Goal: Task Accomplishment & Management: Complete application form

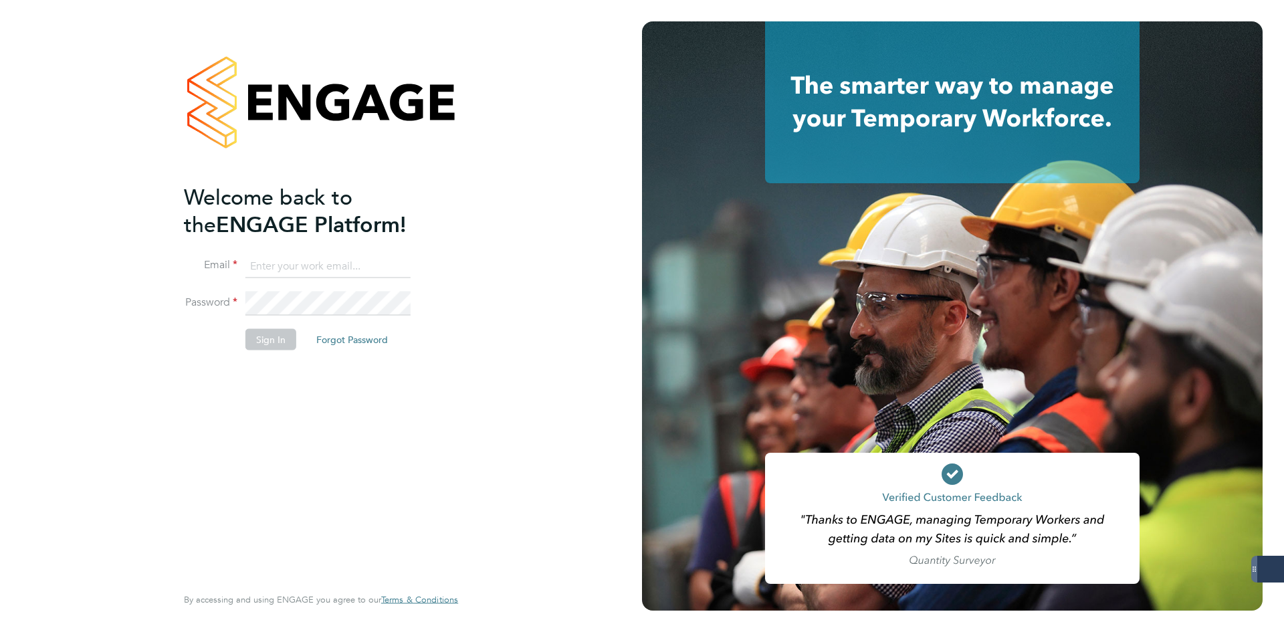
type input "[EMAIL_ADDRESS][DOMAIN_NAME]"
click at [272, 342] on button "Sign In" at bounding box center [270, 338] width 51 height 21
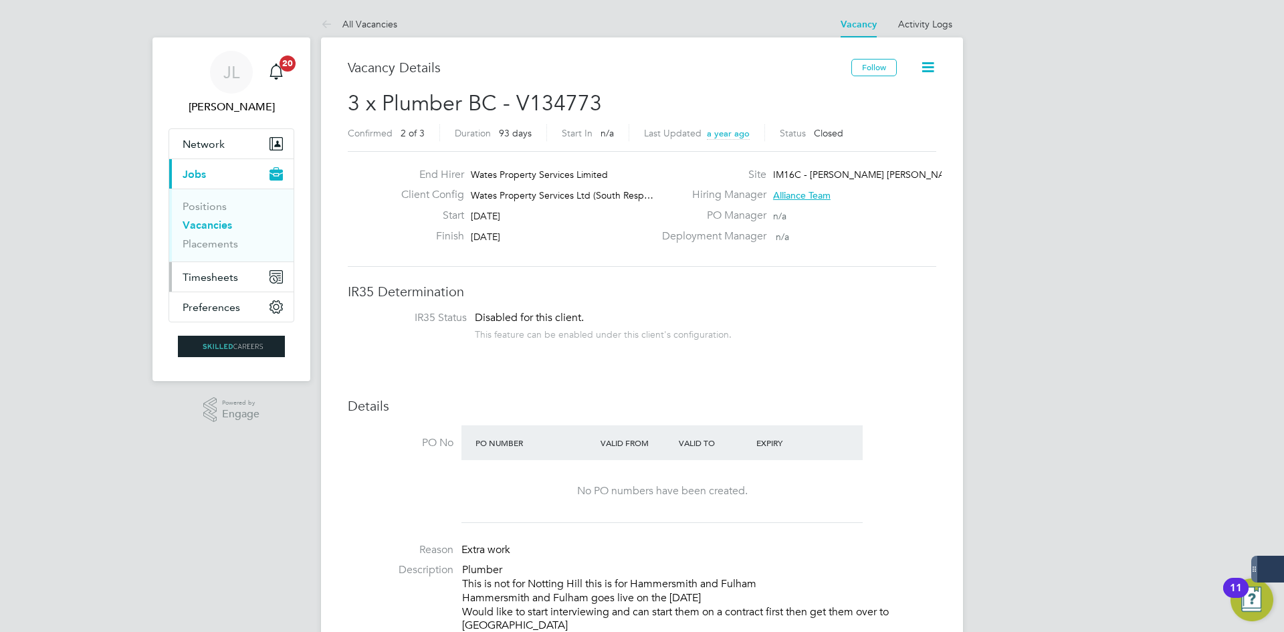
click at [215, 280] on span "Timesheets" at bounding box center [210, 277] width 55 height 13
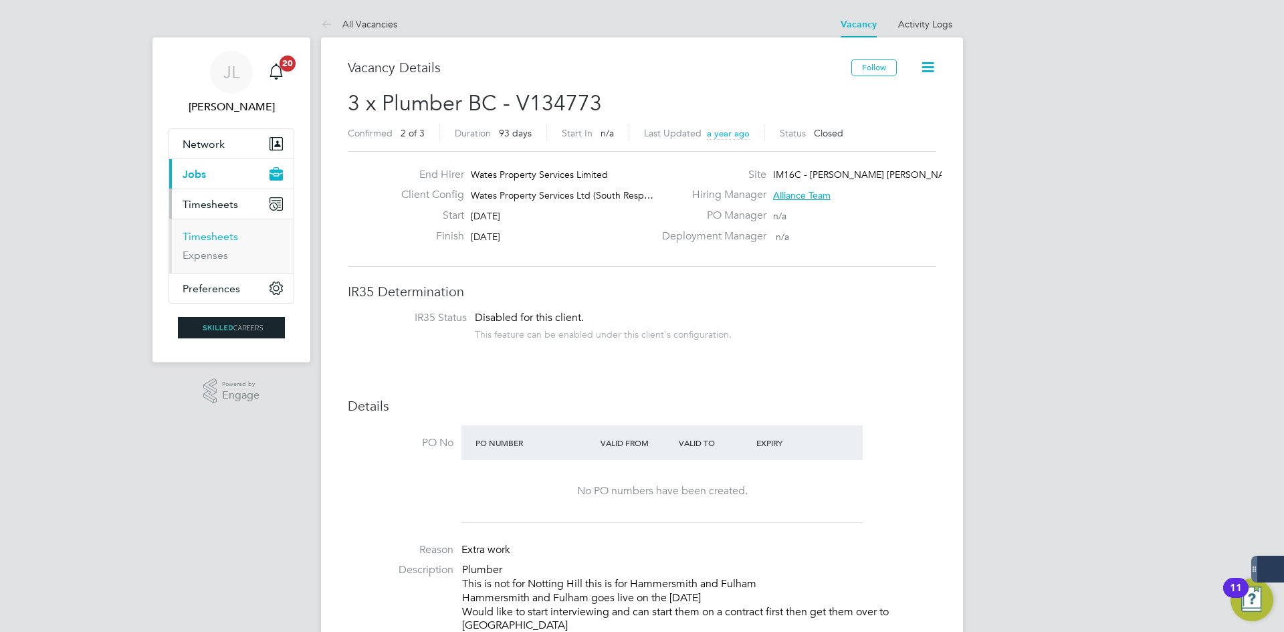
click at [206, 242] on link "Timesheets" at bounding box center [210, 236] width 55 height 13
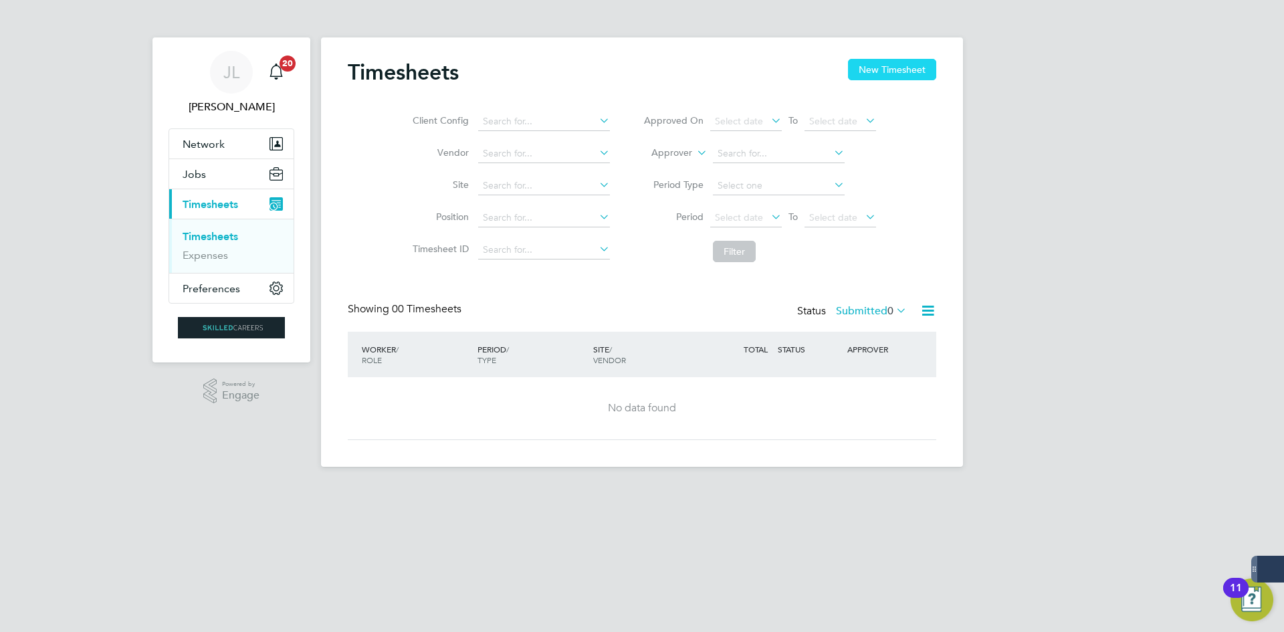
click at [873, 71] on button "New Timesheet" at bounding box center [892, 69] width 88 height 21
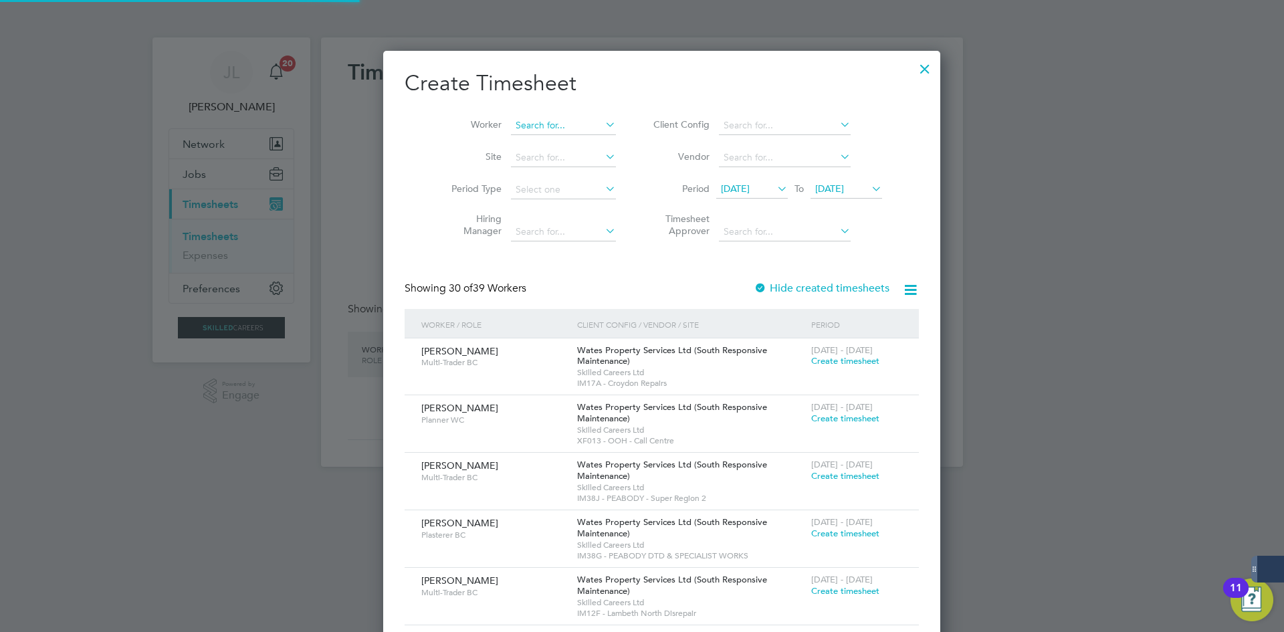
click at [526, 128] on input at bounding box center [563, 125] width 105 height 19
click at [532, 140] on li "Gencal Siankili" at bounding box center [543, 143] width 106 height 18
type input "Gencal Siankili"
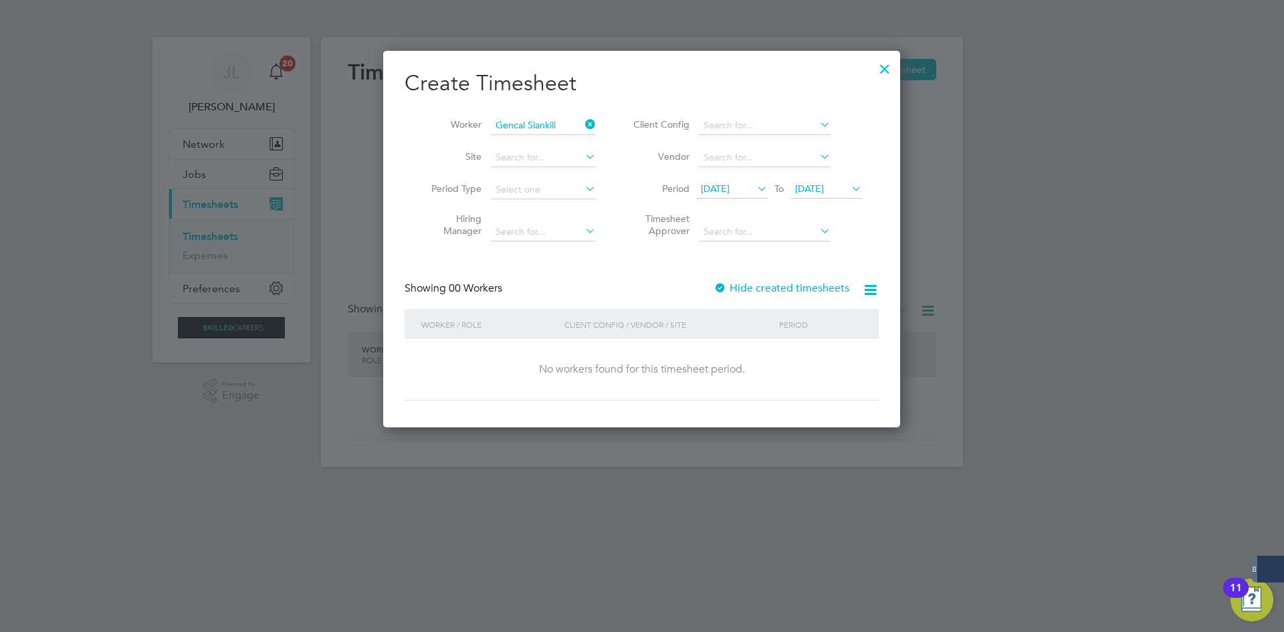
click at [705, 185] on span "10 Sep 2025" at bounding box center [715, 189] width 29 height 12
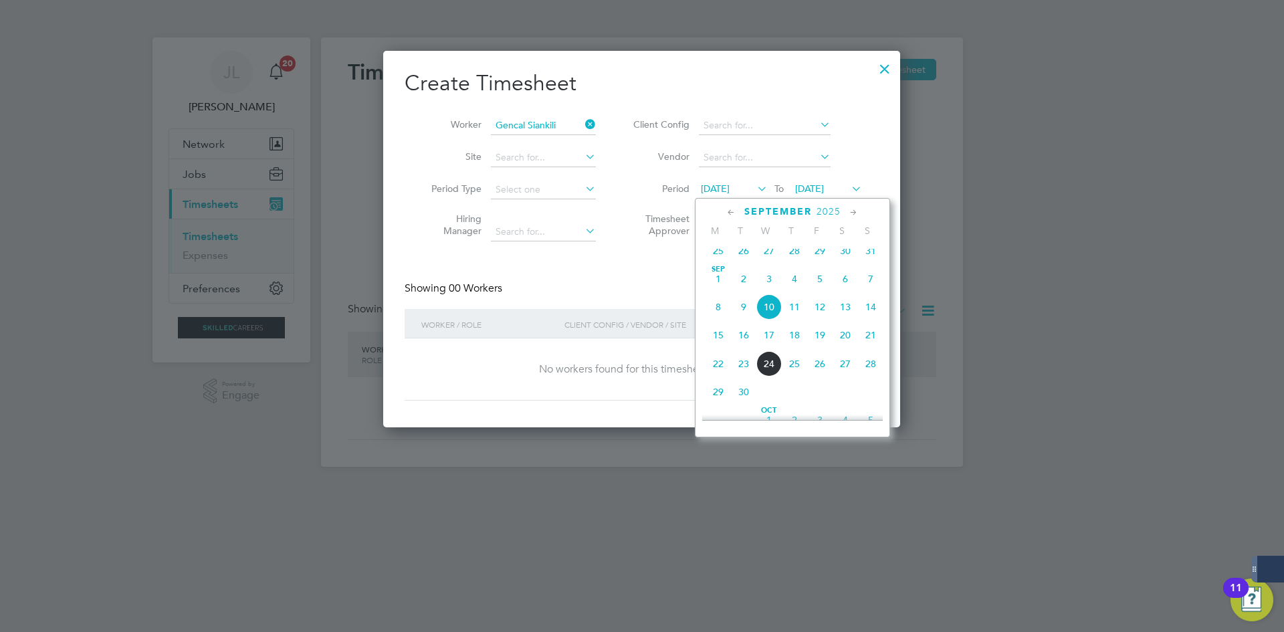
click at [768, 262] on span "27" at bounding box center [768, 250] width 25 height 25
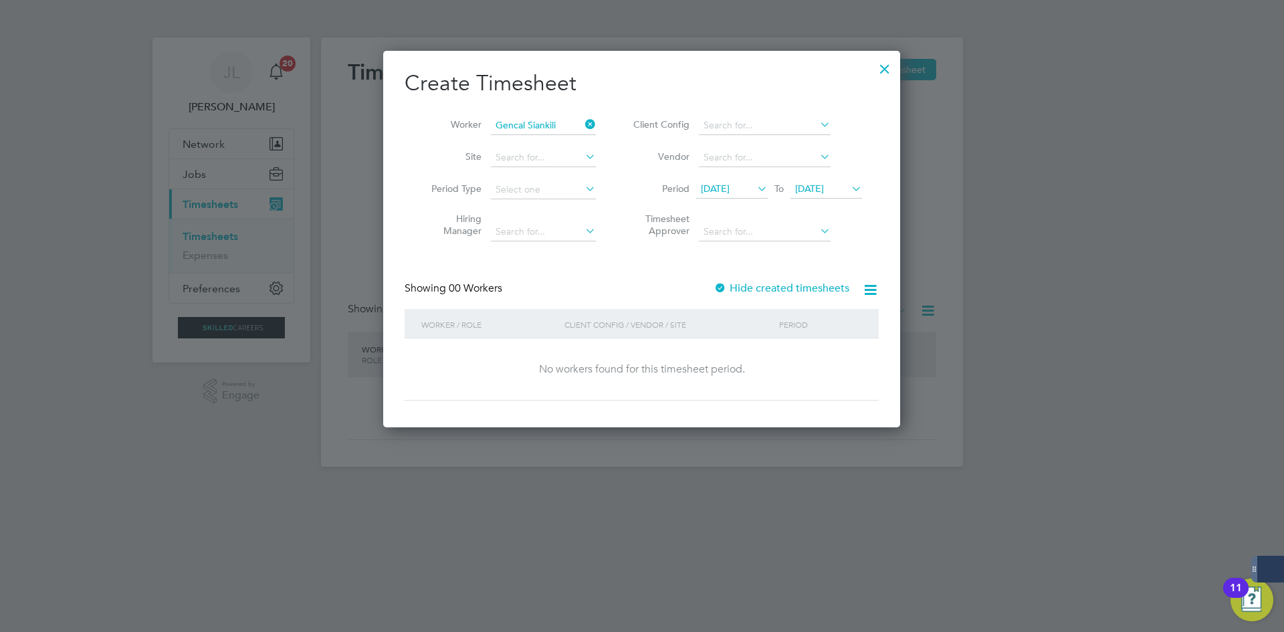
click at [774, 287] on label "Hide created timesheets" at bounding box center [781, 287] width 136 height 13
click at [712, 192] on span "27 Aug 2025" at bounding box center [715, 189] width 29 height 12
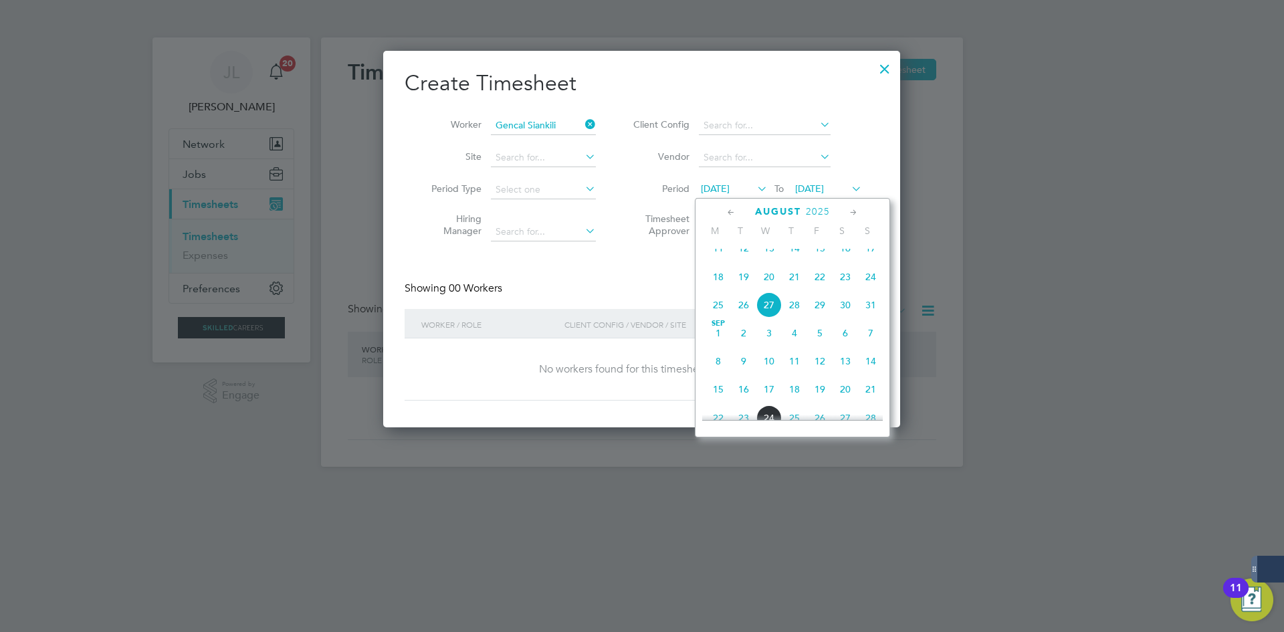
click at [766, 255] on span "13" at bounding box center [768, 247] width 25 height 25
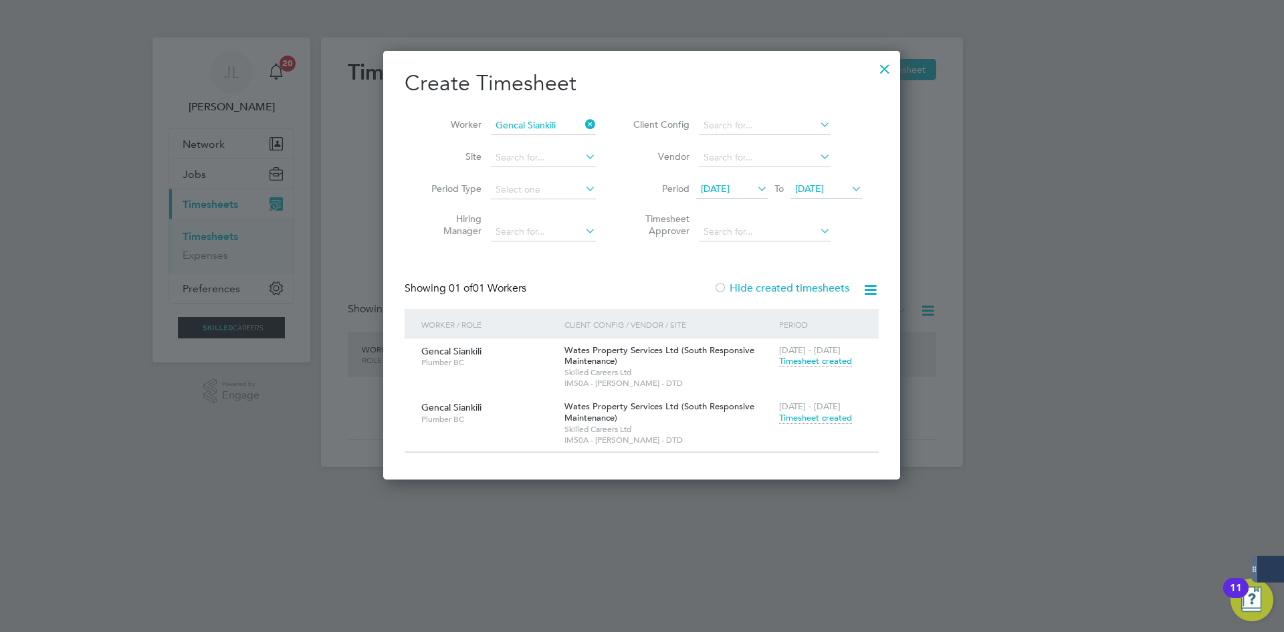
click at [729, 183] on span "13 Aug 2025" at bounding box center [715, 189] width 29 height 12
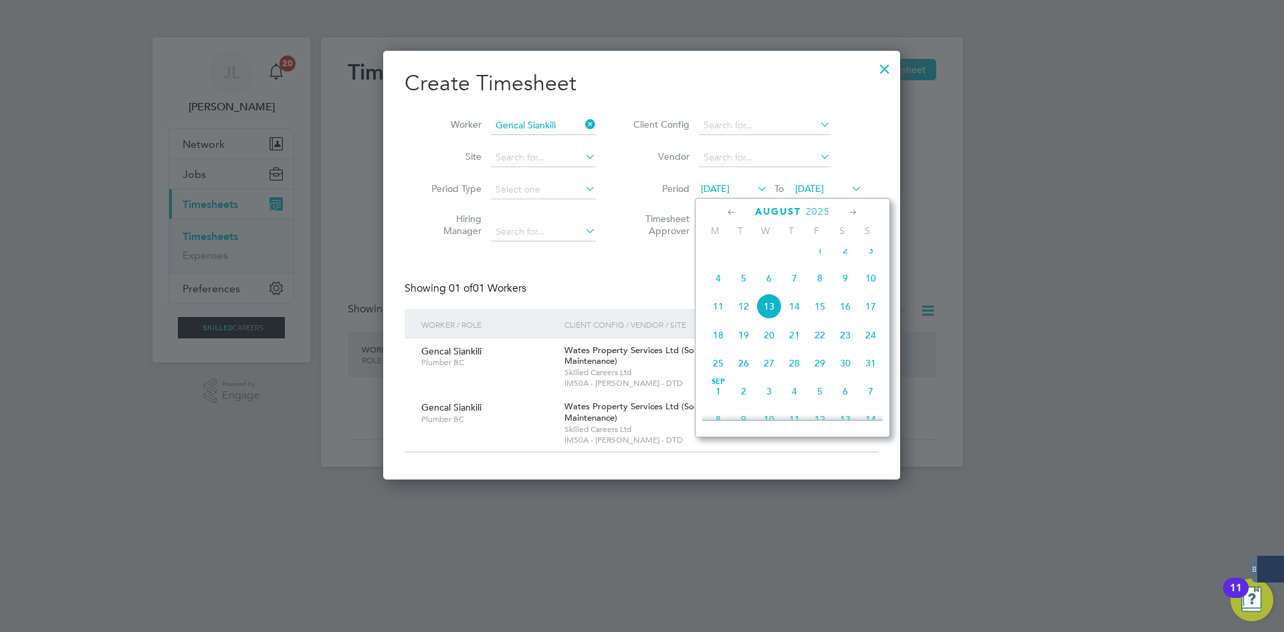
click at [888, 67] on div at bounding box center [885, 65] width 24 height 24
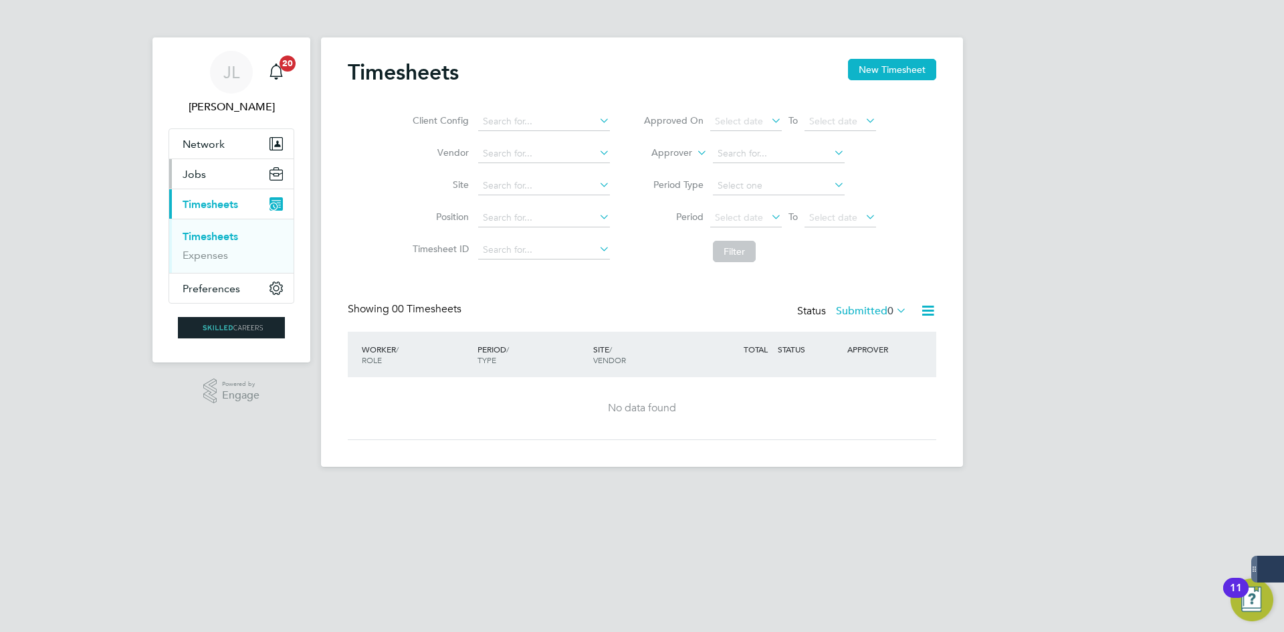
click at [213, 179] on button "Jobs" at bounding box center [231, 173] width 124 height 29
click at [227, 183] on button "Jobs" at bounding box center [231, 173] width 124 height 29
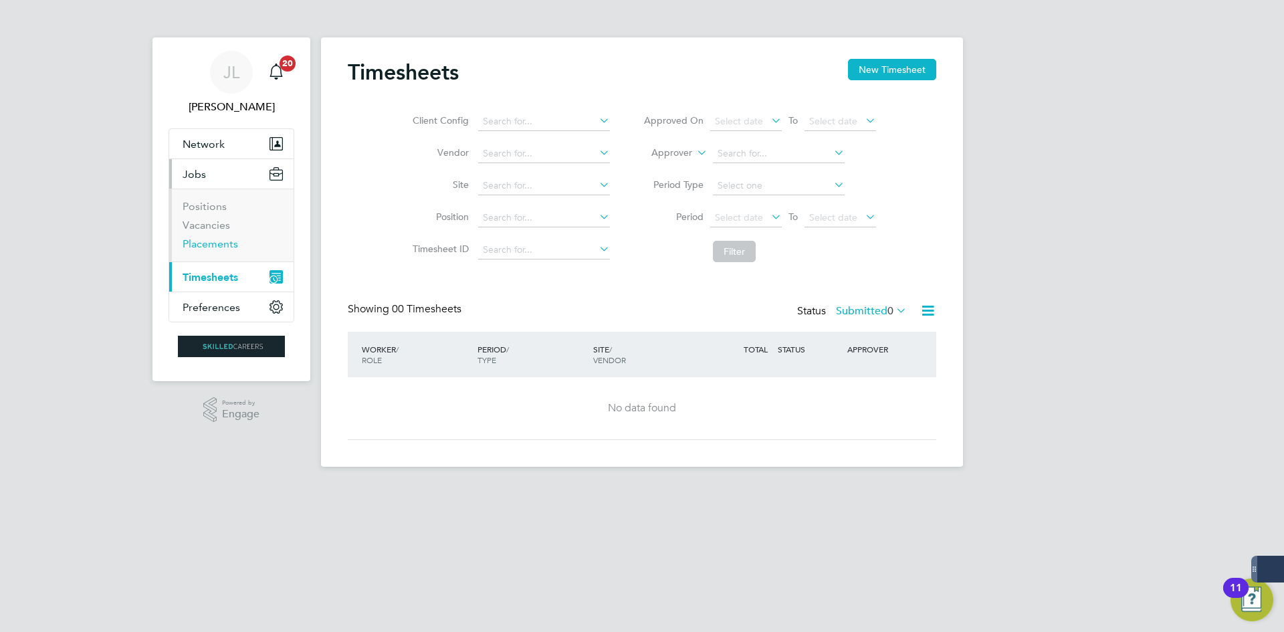
click at [223, 239] on link "Placements" at bounding box center [210, 243] width 55 height 13
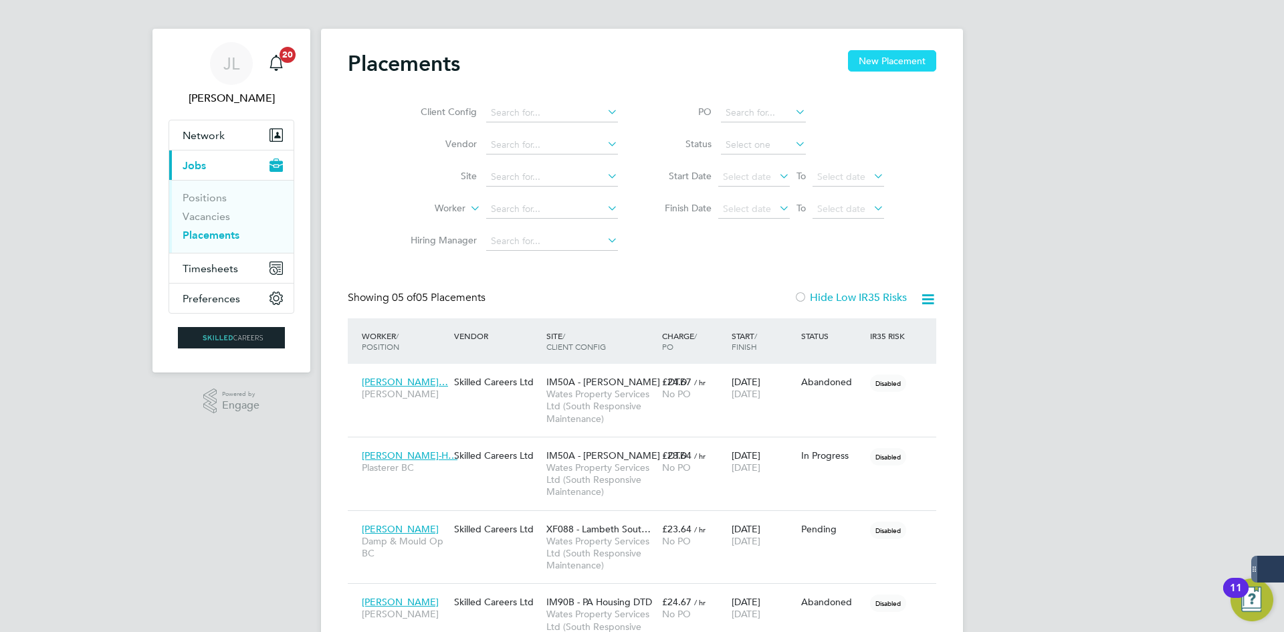
click at [858, 56] on button "New Placement" at bounding box center [892, 60] width 88 height 21
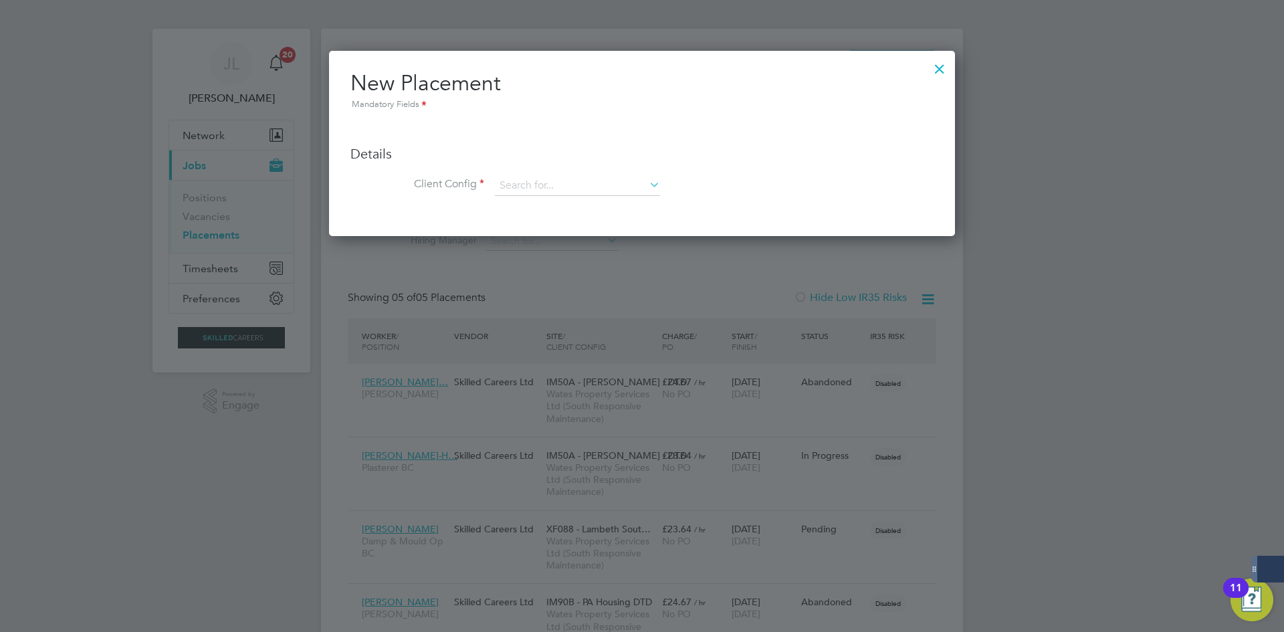
click at [177, 328] on div at bounding box center [642, 316] width 1284 height 632
click at [942, 70] on div at bounding box center [939, 65] width 24 height 24
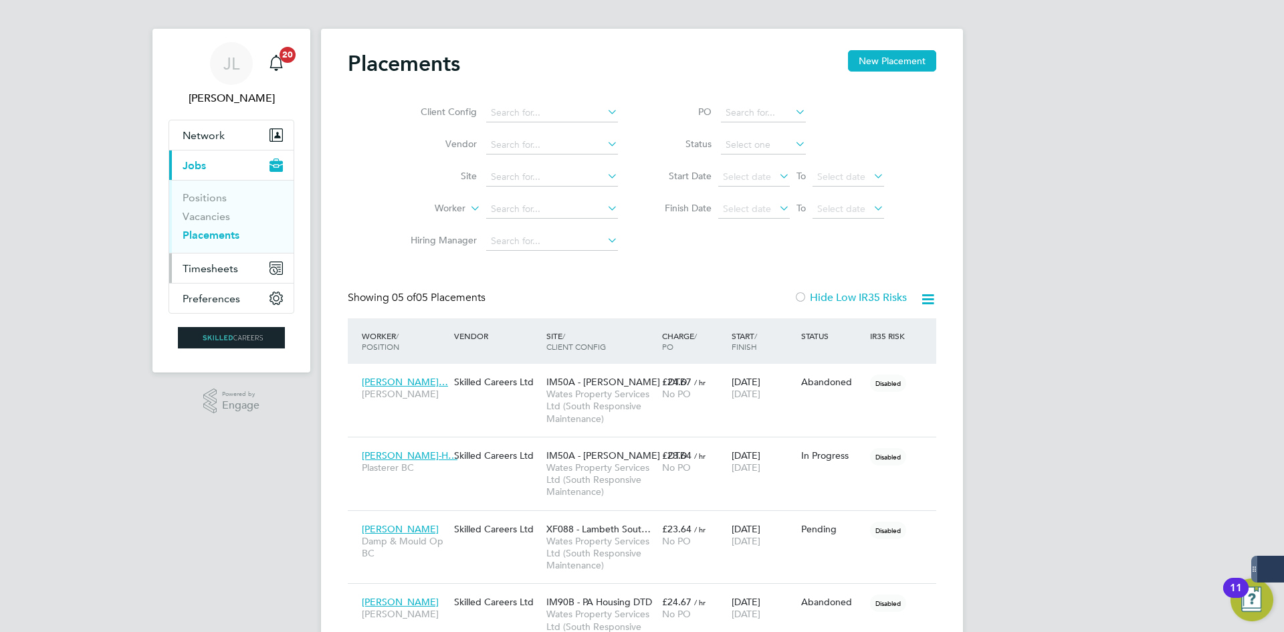
click at [235, 265] on span "Timesheets" at bounding box center [210, 268] width 55 height 13
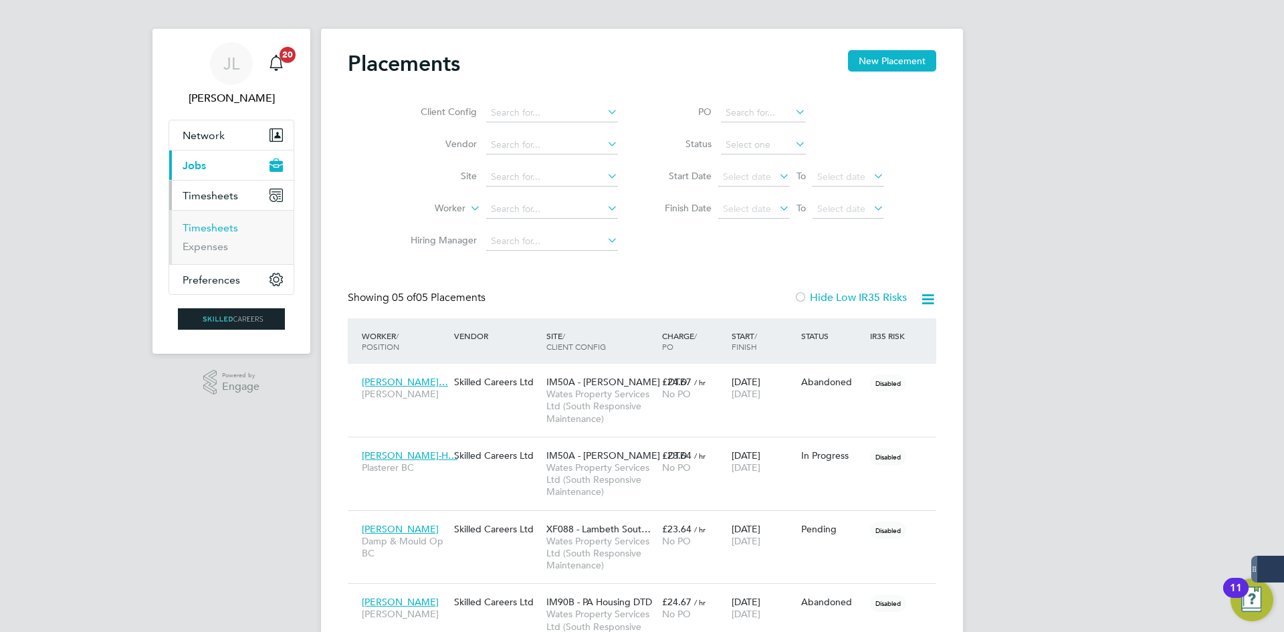
click at [233, 233] on link "Timesheets" at bounding box center [210, 227] width 55 height 13
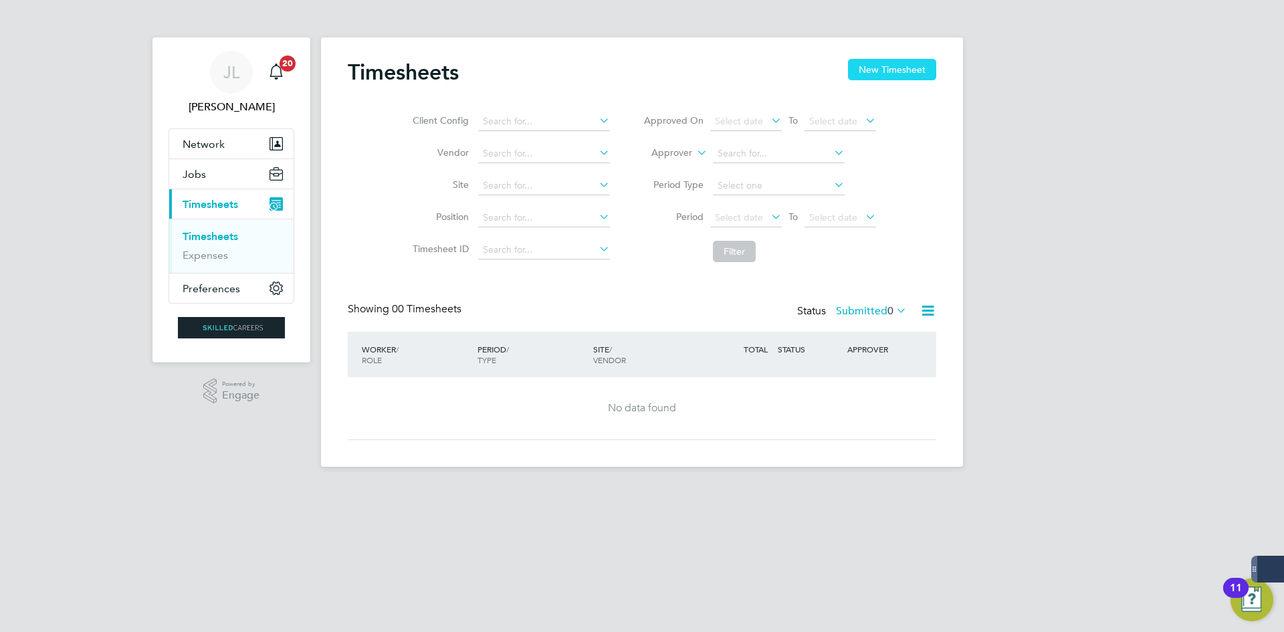
click at [886, 80] on button "New Timesheet" at bounding box center [892, 69] width 88 height 21
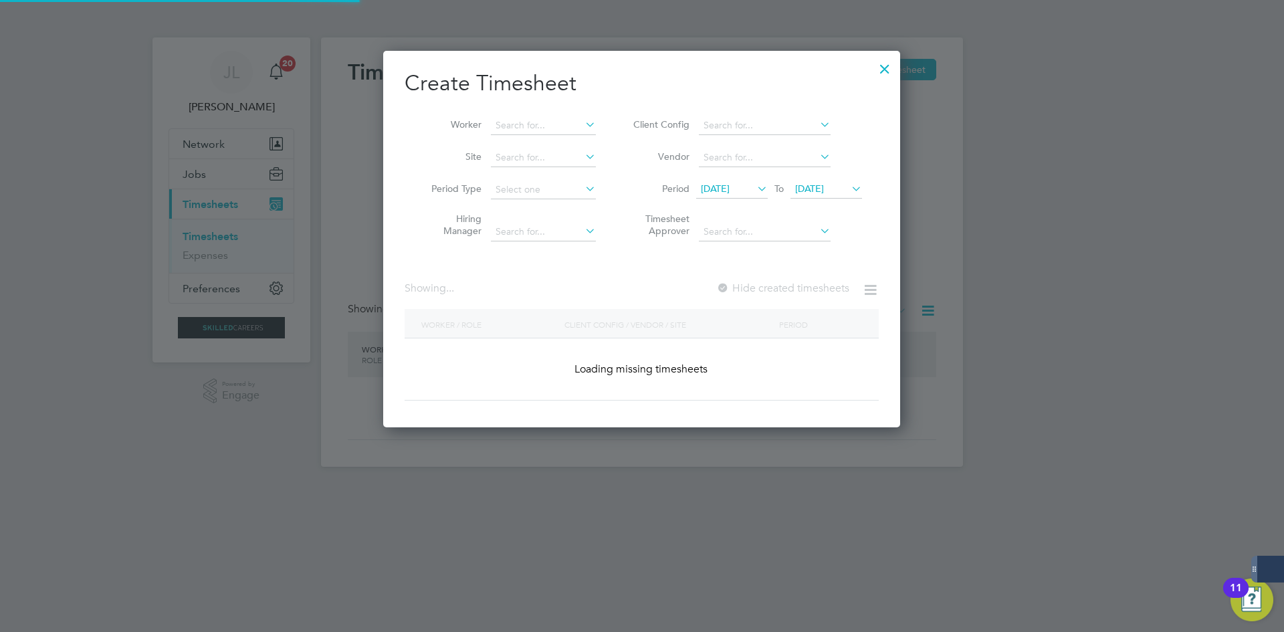
scroll to position [2512, 517]
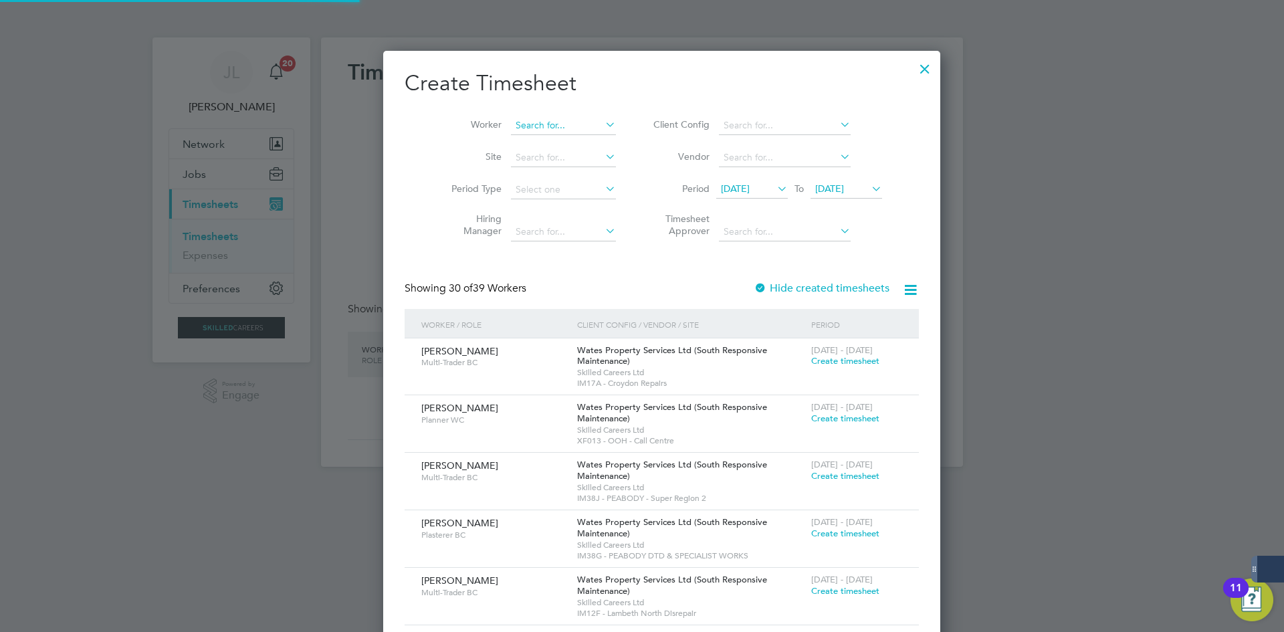
click at [564, 119] on input at bounding box center [563, 125] width 105 height 19
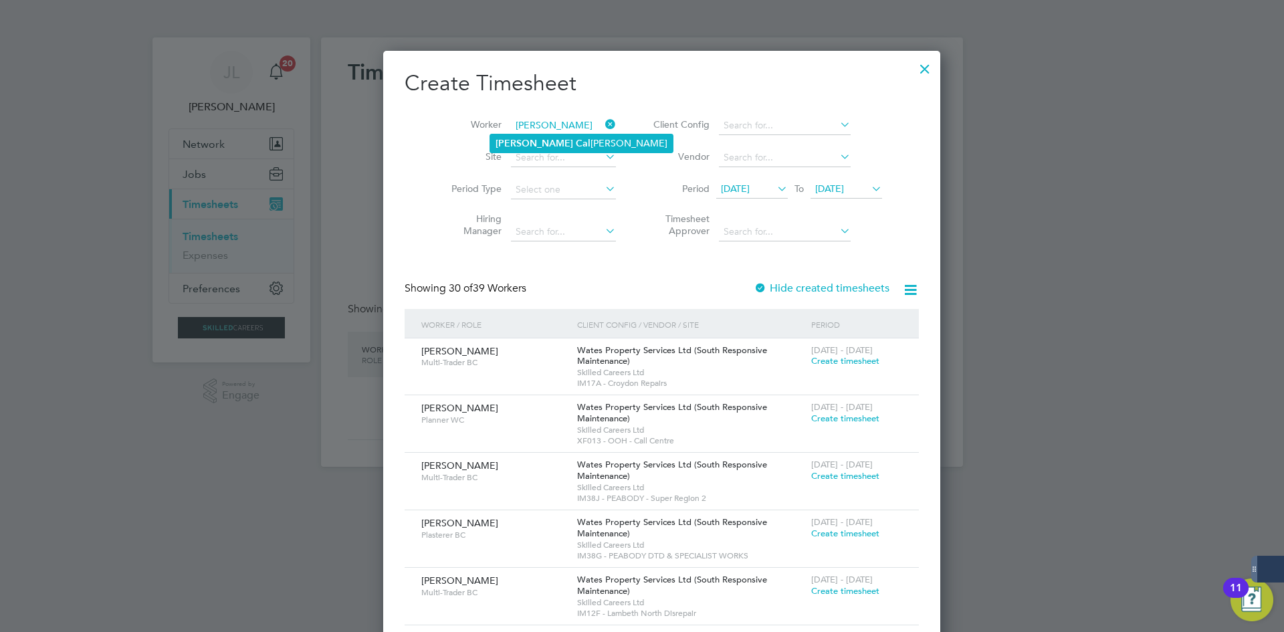
click at [568, 140] on li "Marc Cal leja" at bounding box center [581, 143] width 183 height 18
type input "Marc Calleja"
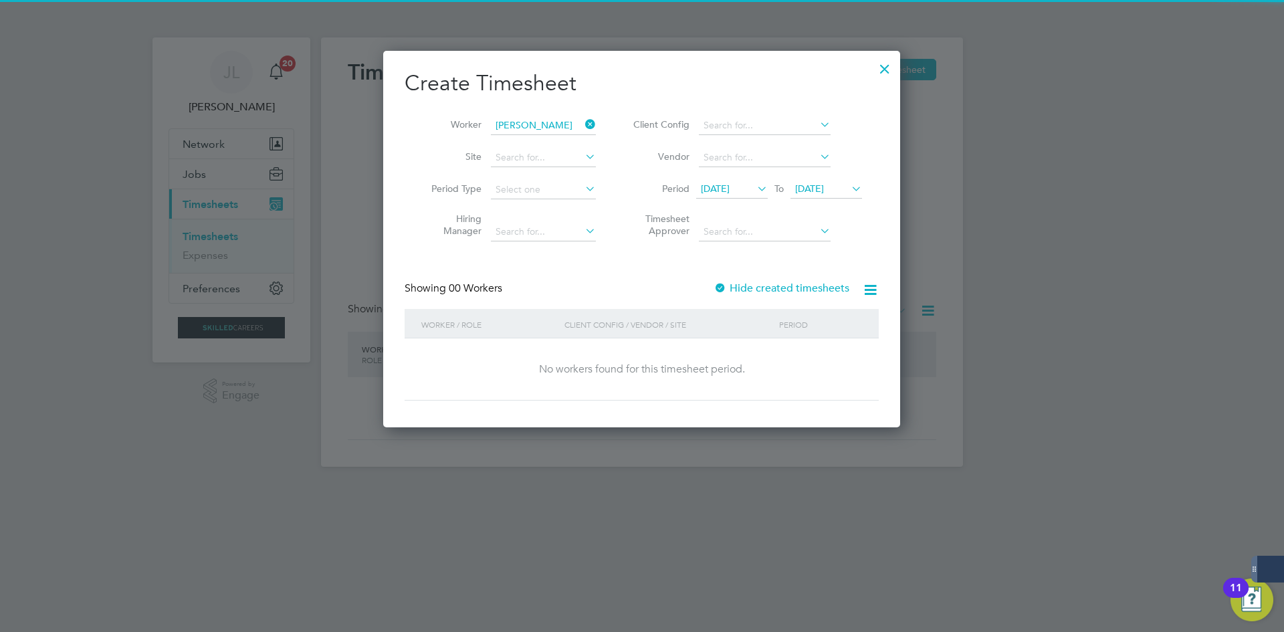
click at [750, 284] on label "Hide created timesheets" at bounding box center [781, 287] width 136 height 13
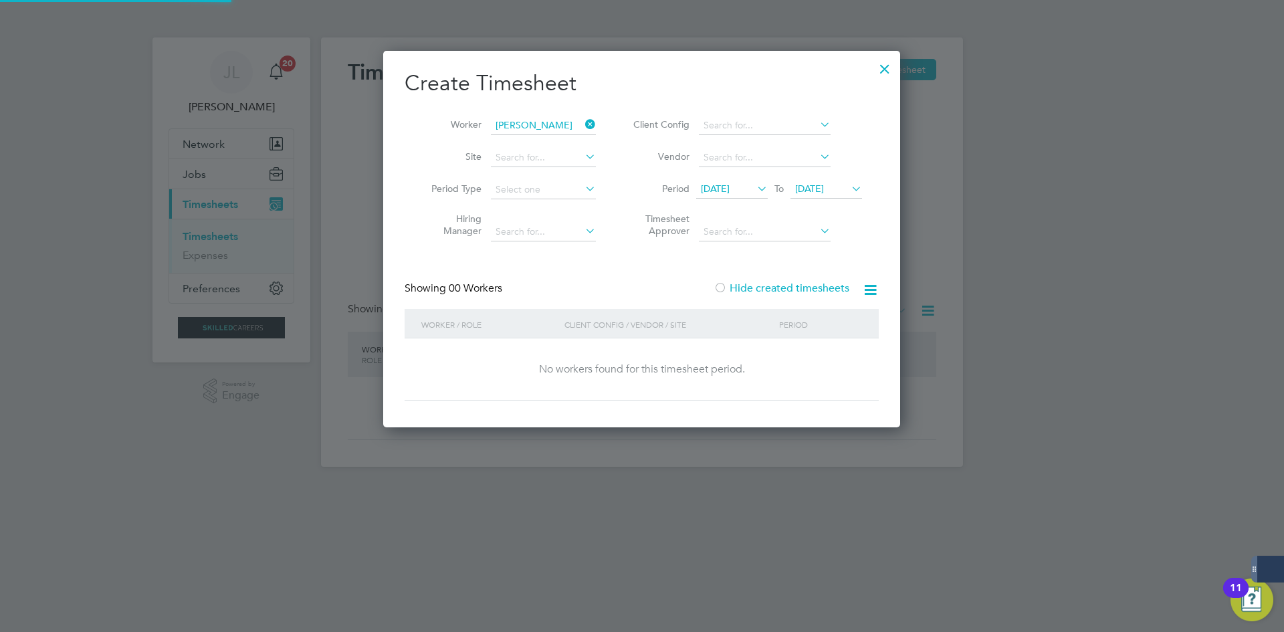
click at [729, 192] on span "10 Sep 2025" at bounding box center [715, 189] width 29 height 12
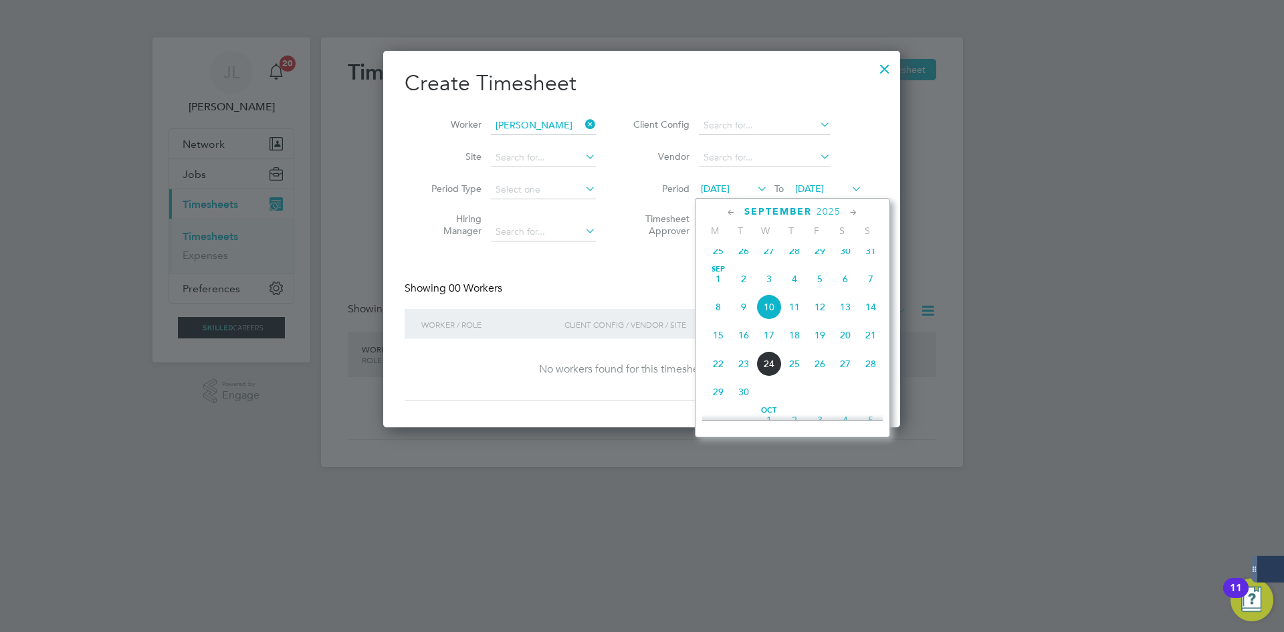
click at [762, 248] on div "September 2025 M T W T F S S Jun 1 2 3 4 5 6 7 8 9 10 11 12 13 14 15 16 17 18 1…" at bounding box center [792, 317] width 195 height 239
click at [768, 266] on div "Aug 1 2 3 4 5 6 7 8 9 10 11 12 13 14 15 16 17 18 19 20 21 22 23 24 25 26 27 28 …" at bounding box center [800, 195] width 197 height 141
click at [768, 290] on span "3" at bounding box center [768, 278] width 25 height 25
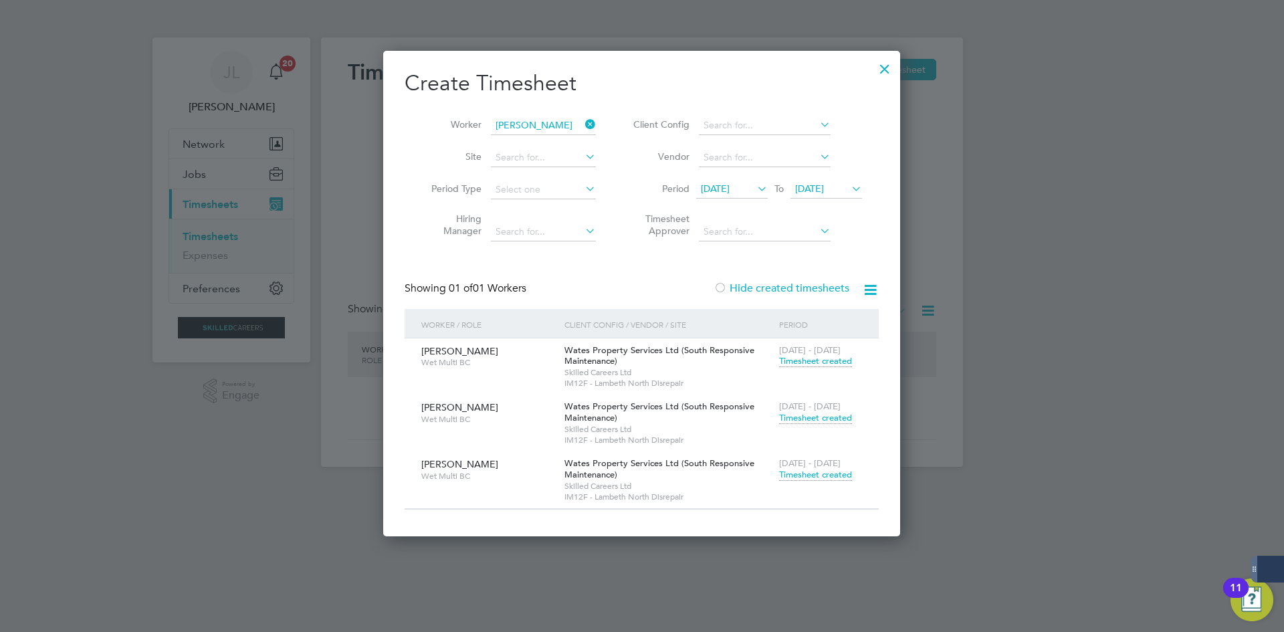
click at [820, 469] on span "Timesheet created" at bounding box center [815, 475] width 73 height 12
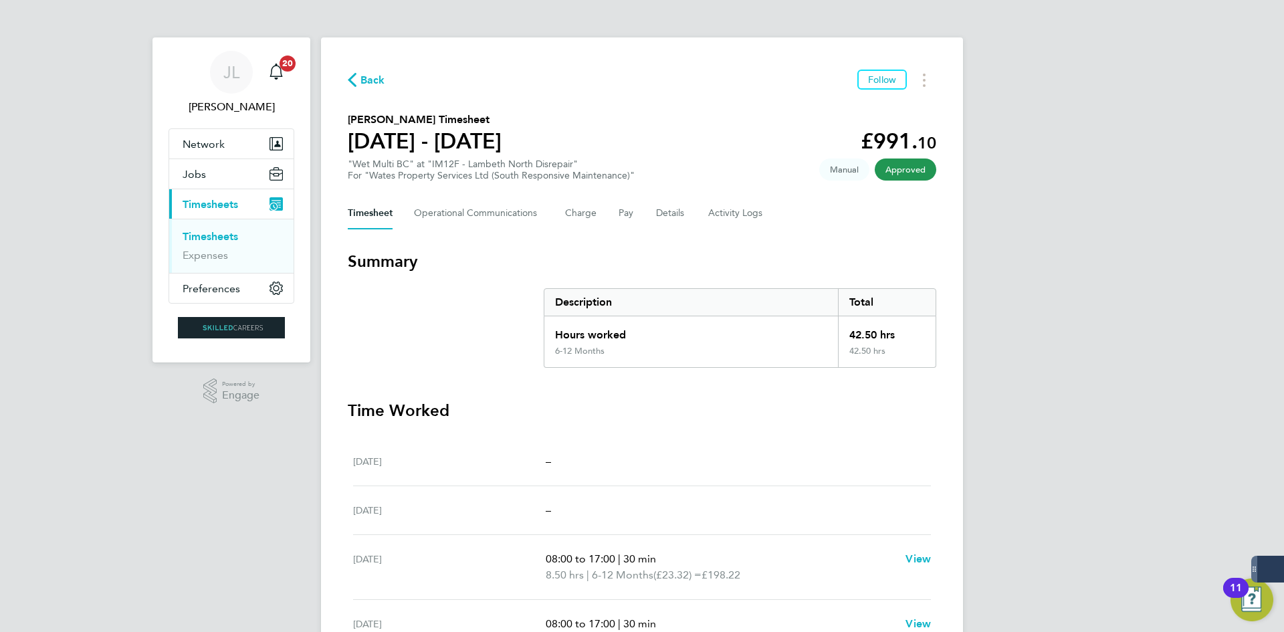
click at [237, 240] on link "Timesheets" at bounding box center [210, 236] width 55 height 13
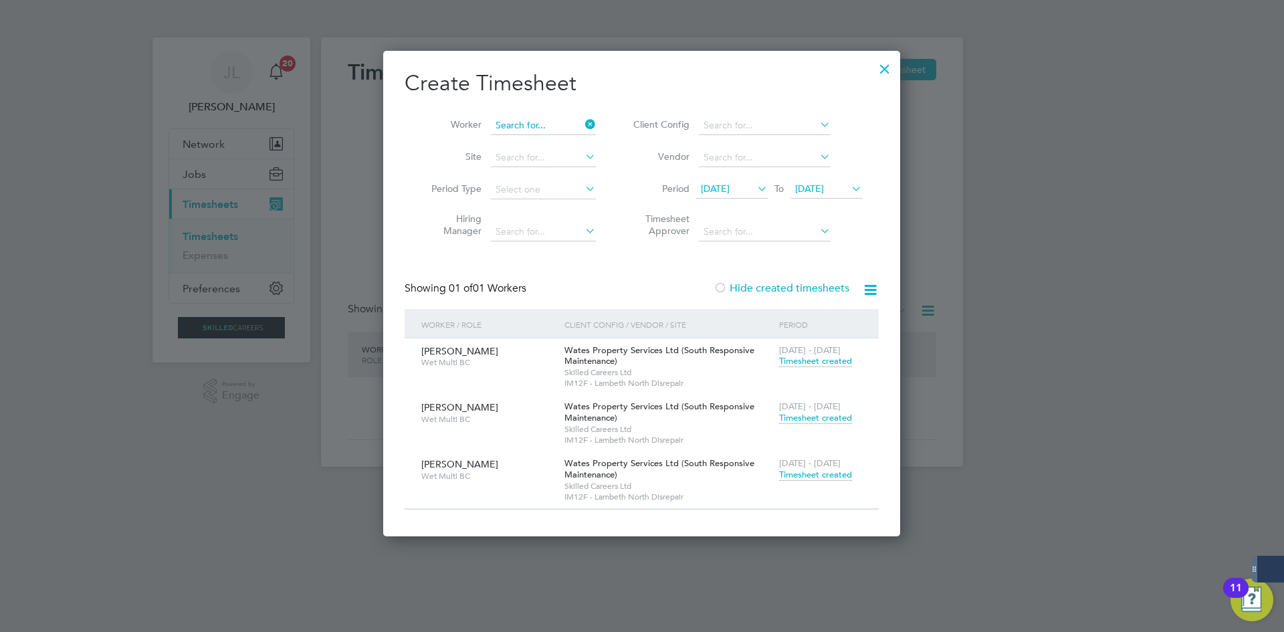
scroll to position [7, 7]
click at [560, 122] on input at bounding box center [543, 125] width 105 height 19
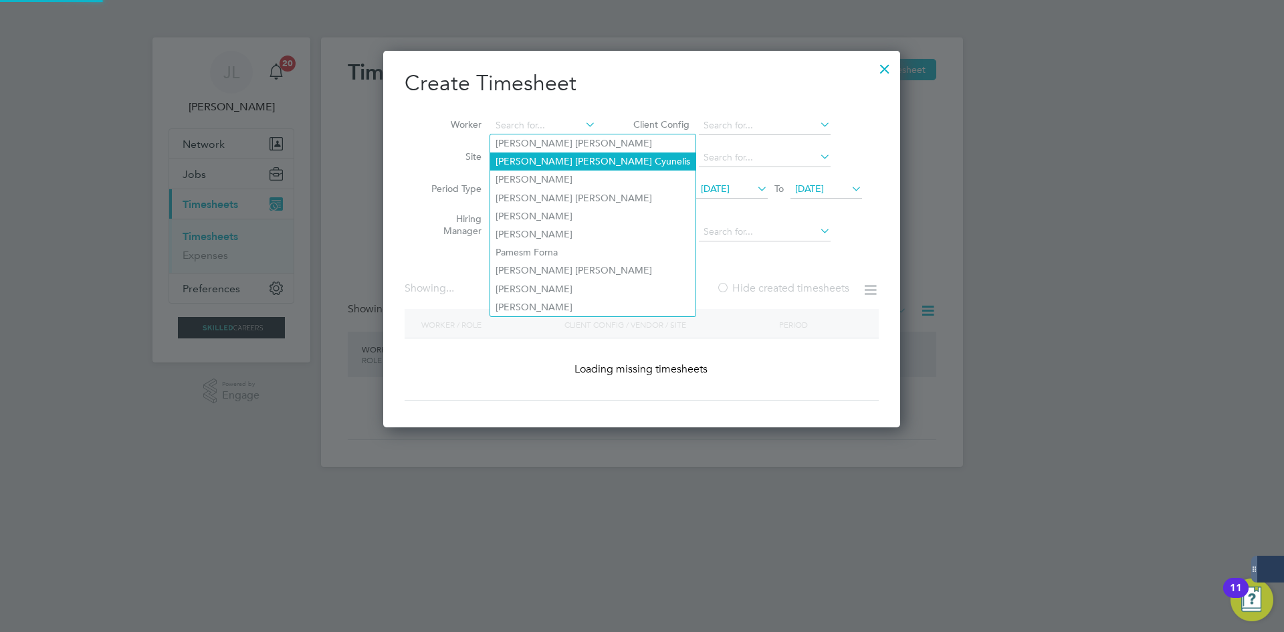
scroll to position [5260, 517]
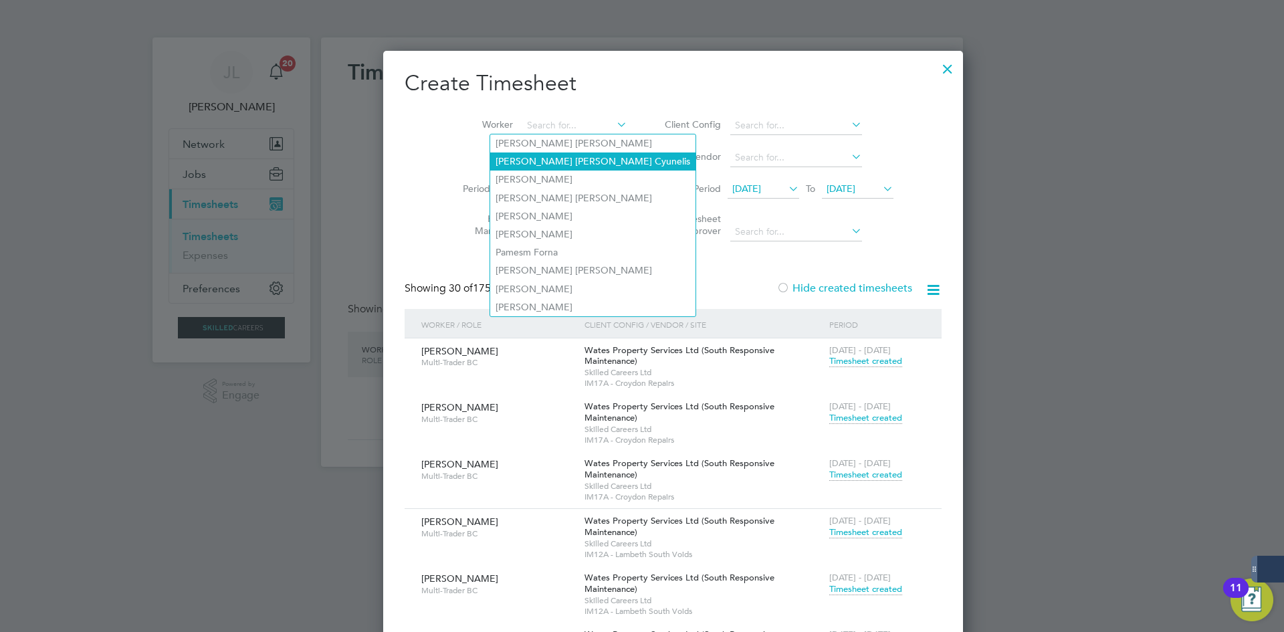
click at [526, 156] on li "Tomasz Andrzej Cyunelis" at bounding box center [592, 161] width 205 height 18
type input "Tomasz Andrzej Cyunelis"
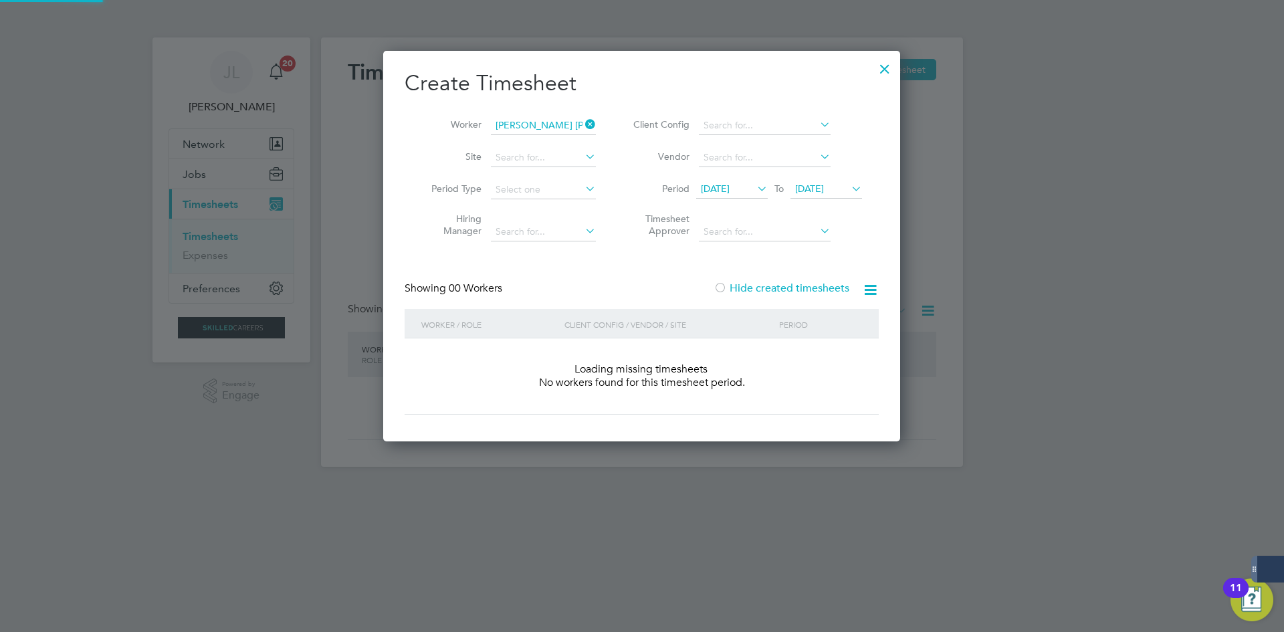
scroll to position [377, 517]
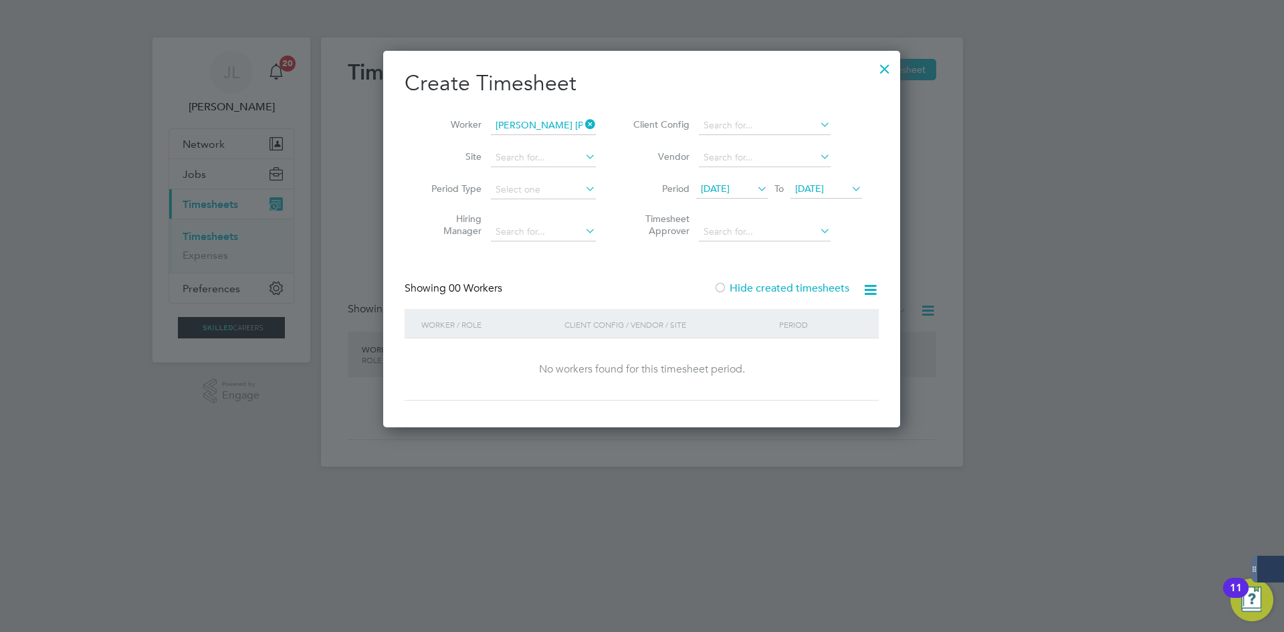
click at [582, 125] on icon at bounding box center [582, 124] width 0 height 19
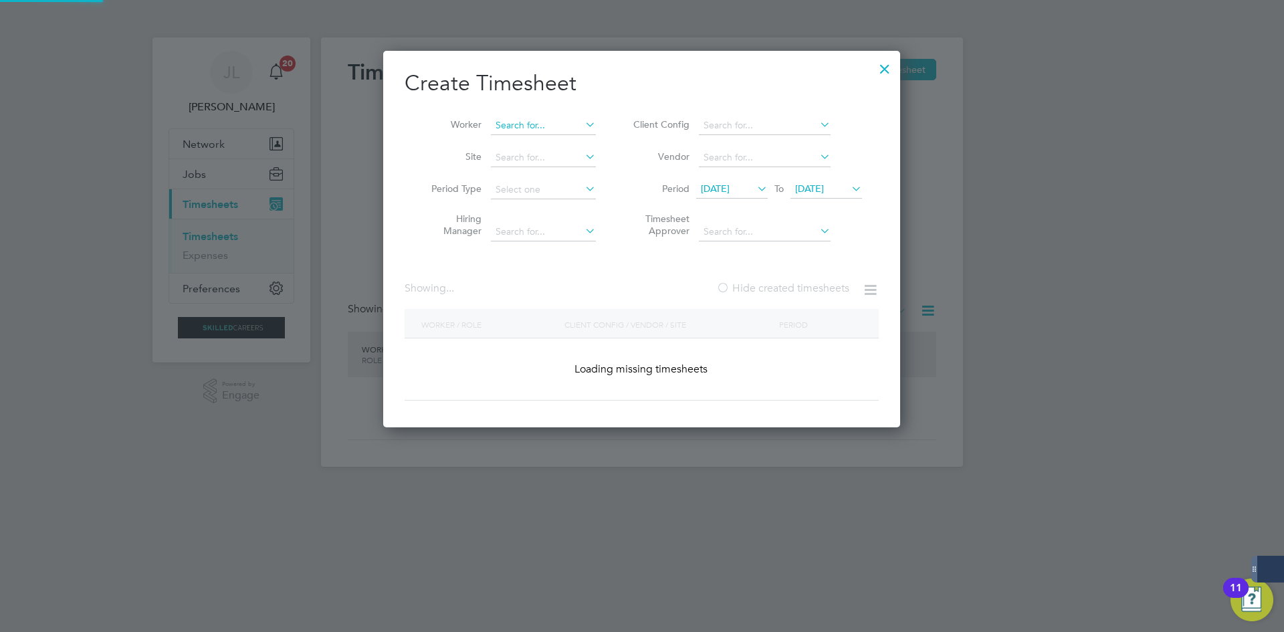
click at [547, 120] on input at bounding box center [543, 125] width 105 height 19
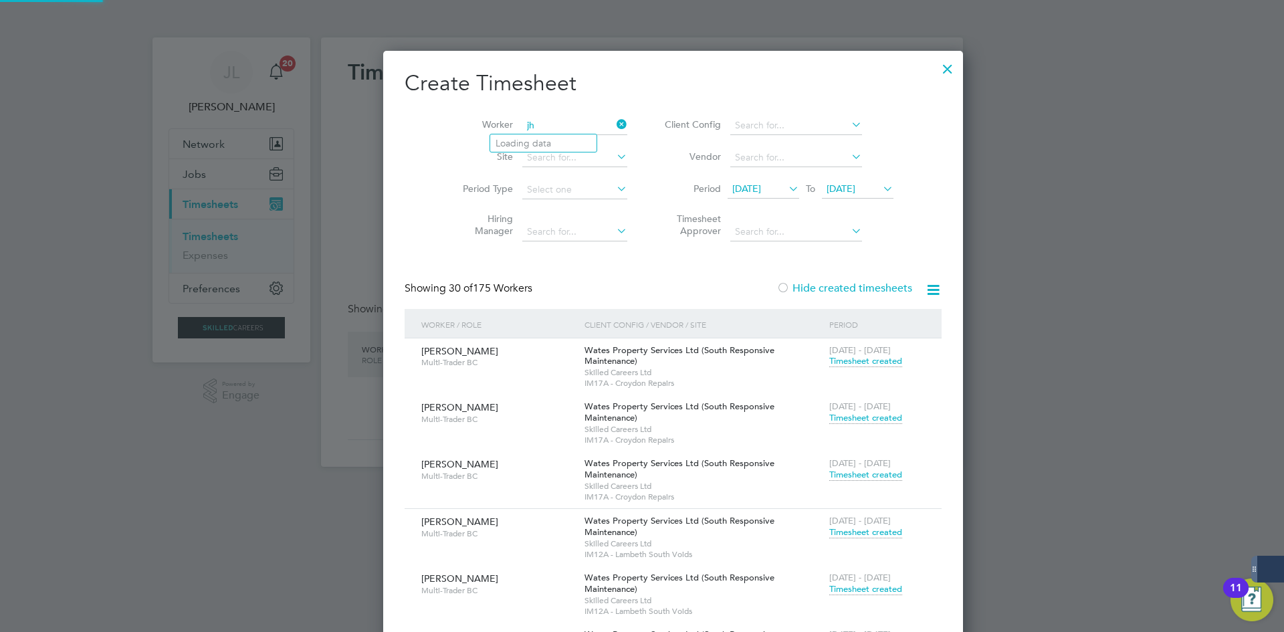
type input "j"
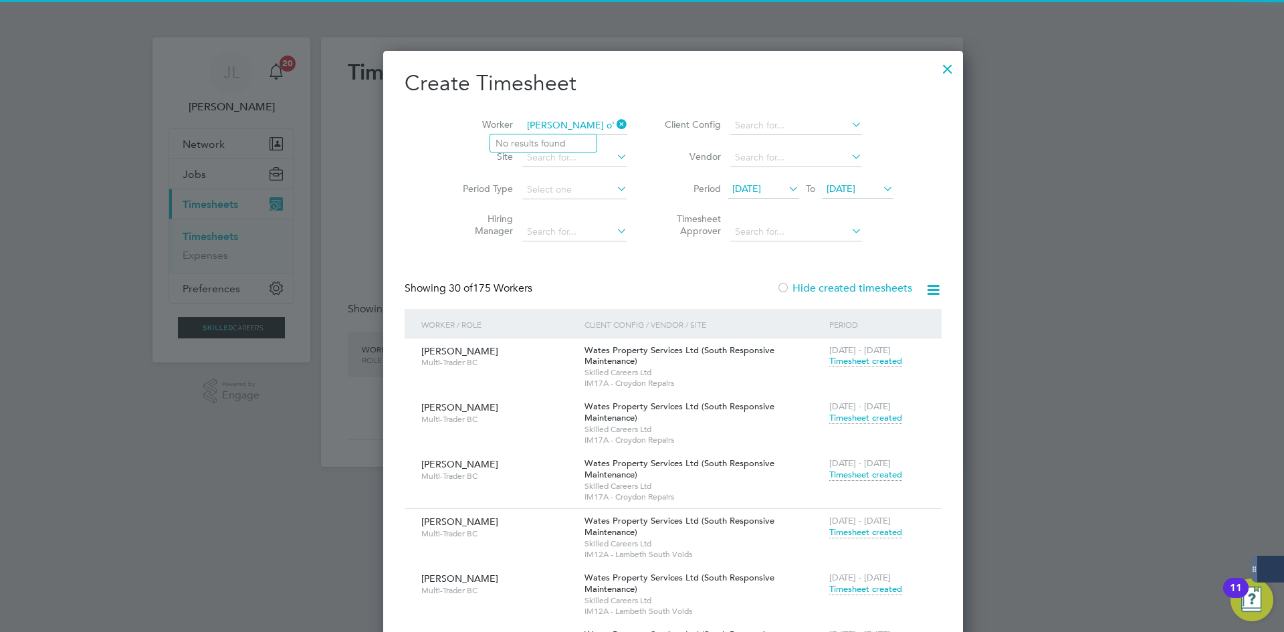
type input "harry o'r"
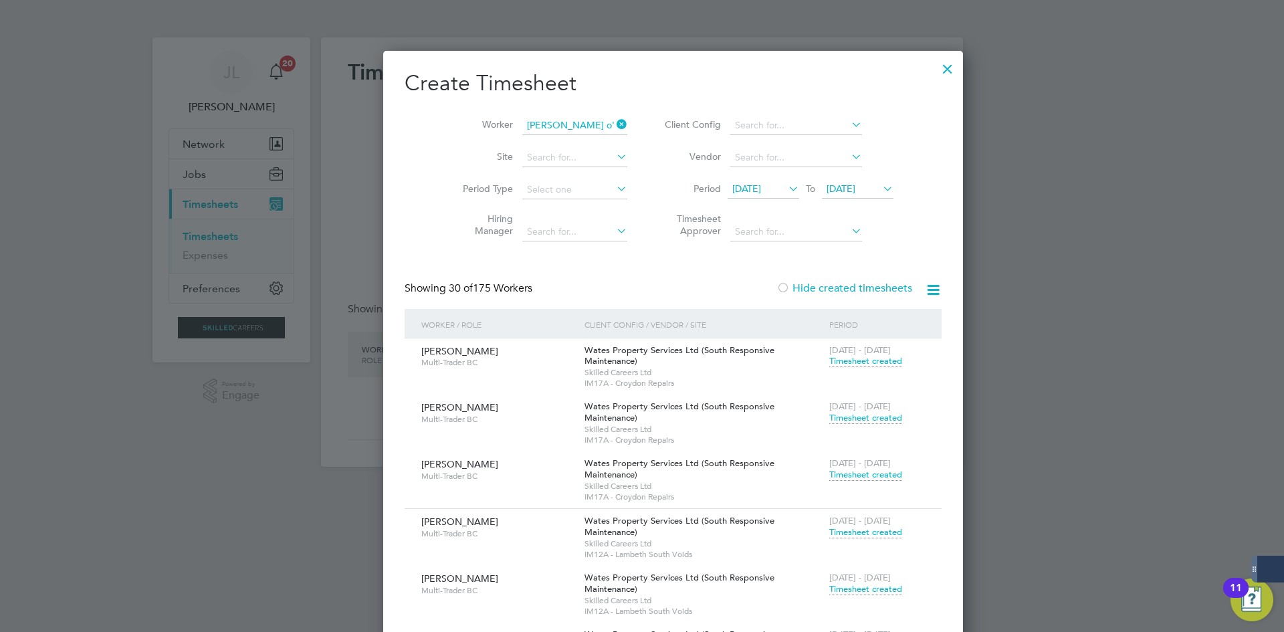
click at [548, 143] on li "No results found" at bounding box center [543, 142] width 106 height 17
click at [549, 135] on li "Worker" at bounding box center [540, 126] width 208 height 32
click at [542, 132] on input at bounding box center [574, 125] width 105 height 19
click at [546, 142] on li "Harry Or eilly" at bounding box center [549, 143] width 118 height 18
type input "Harry Oreilly"
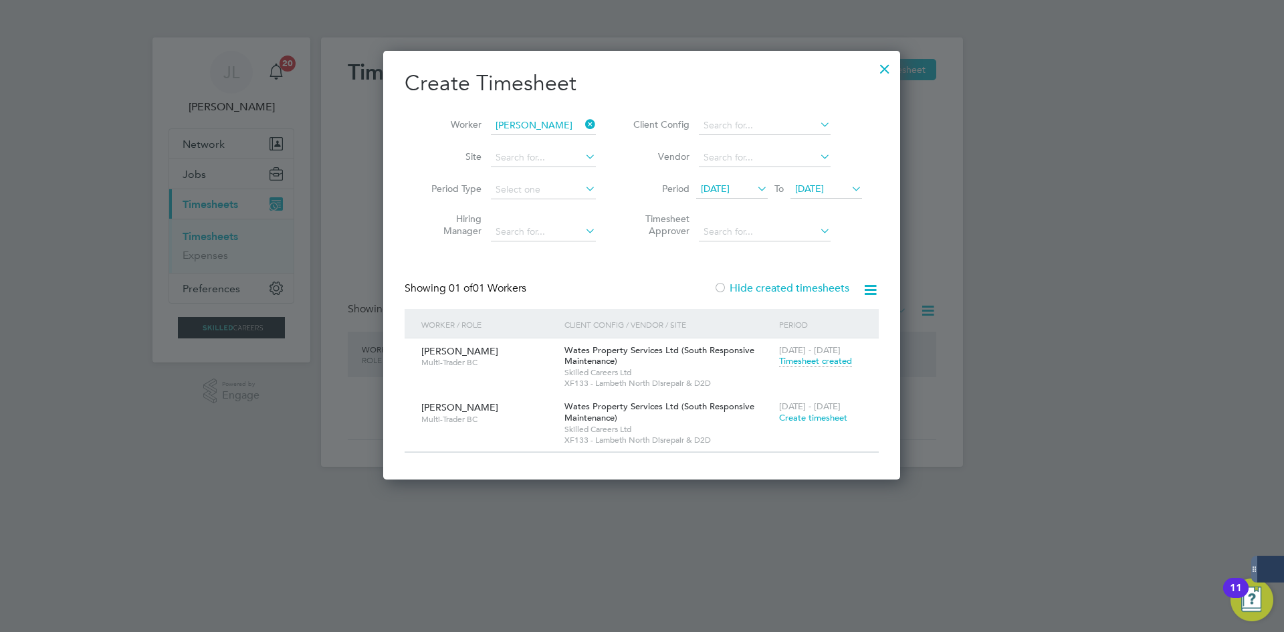
click at [830, 362] on span "Timesheet created" at bounding box center [815, 361] width 73 height 12
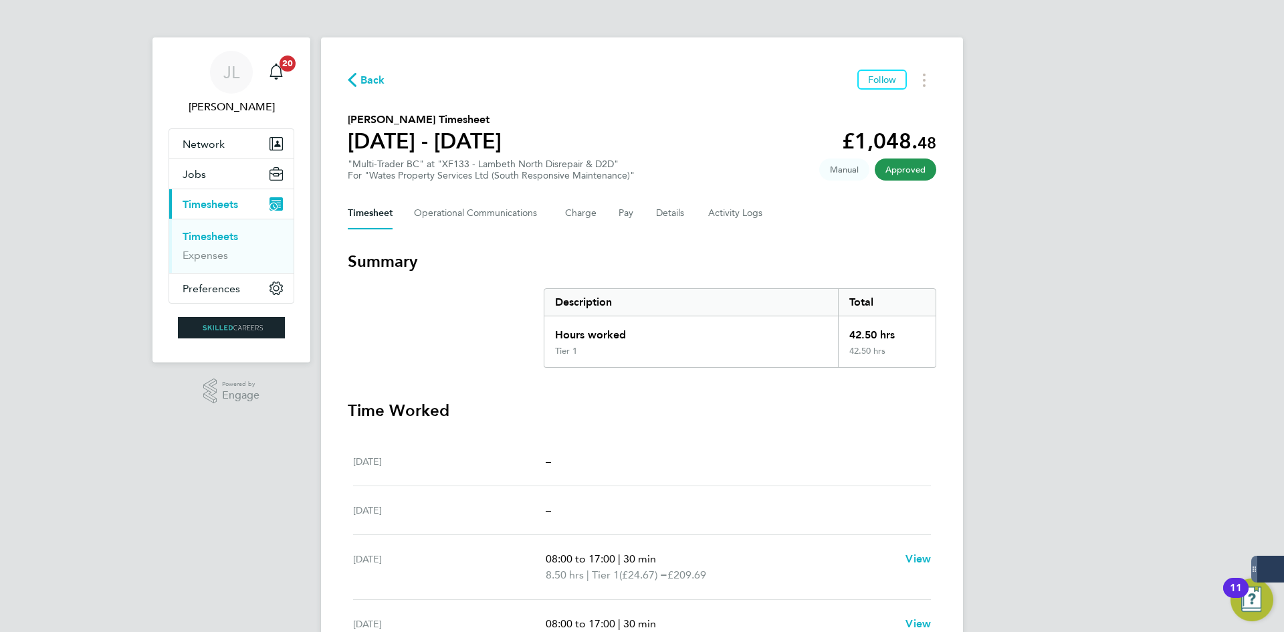
click at [221, 232] on link "Timesheets" at bounding box center [210, 236] width 55 height 13
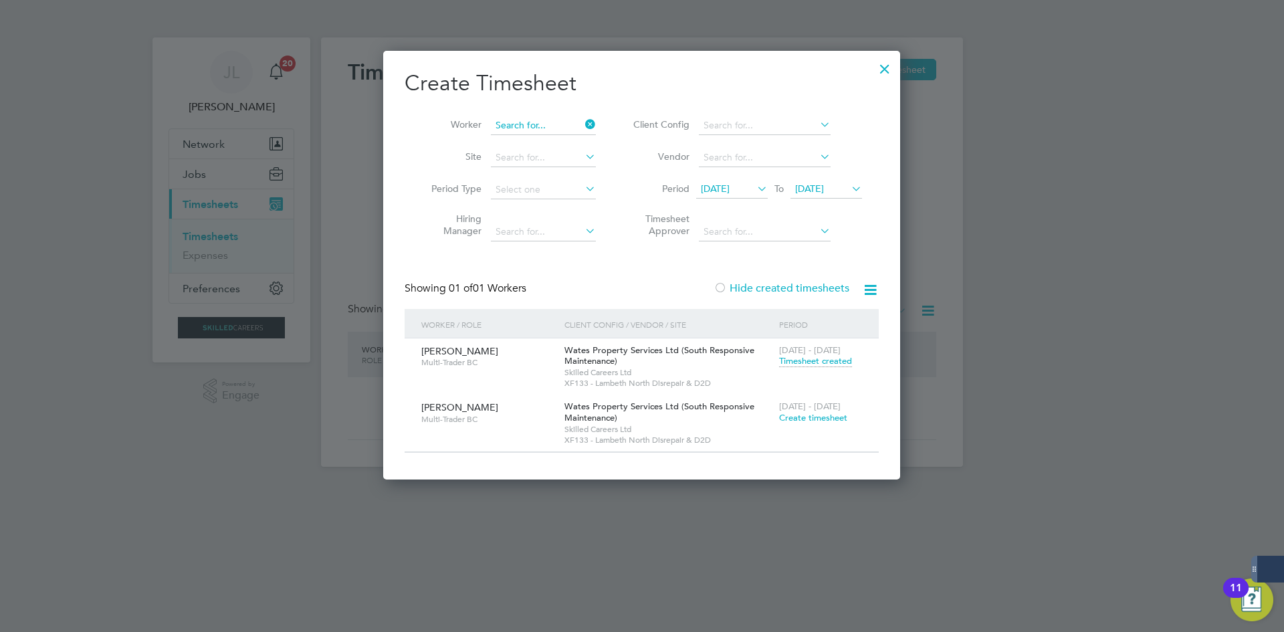
drag, startPoint x: 592, startPoint y: 122, endPoint x: 568, endPoint y: 126, distance: 24.4
click at [546, 126] on input at bounding box center [543, 125] width 105 height 19
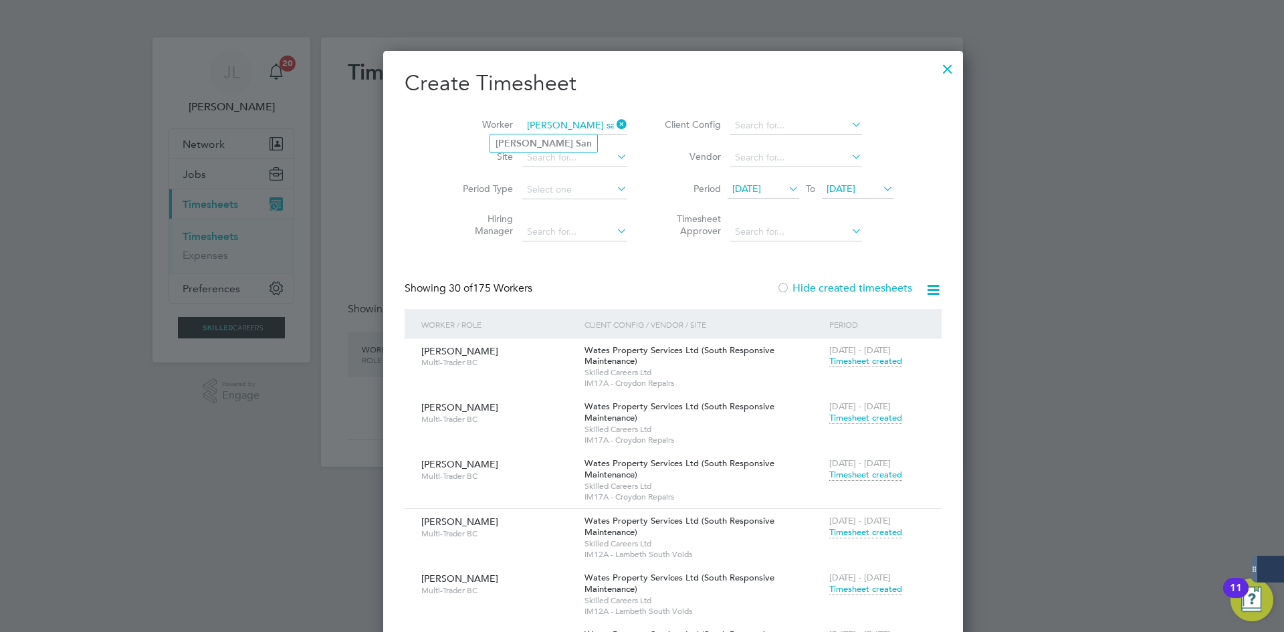
type input "duong san"
click at [935, 71] on div at bounding box center [947, 65] width 24 height 24
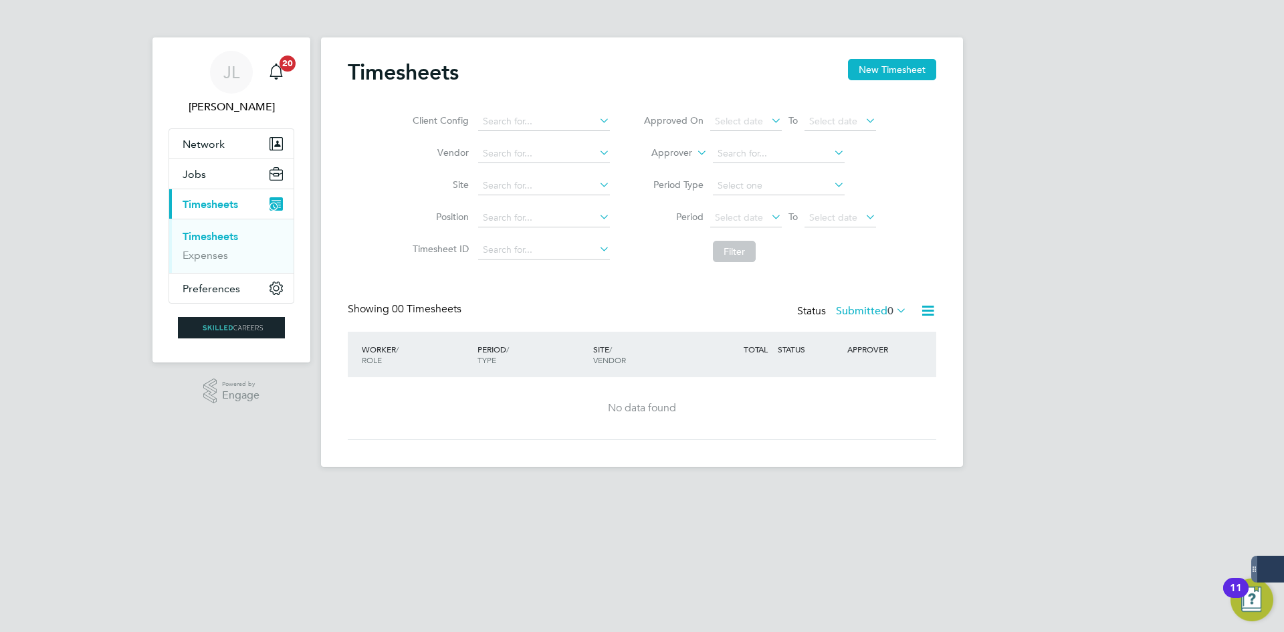
click at [645, 251] on li "Filter" at bounding box center [759, 251] width 266 height 35
click at [878, 81] on div "Timesheets New Timesheet" at bounding box center [642, 79] width 588 height 40
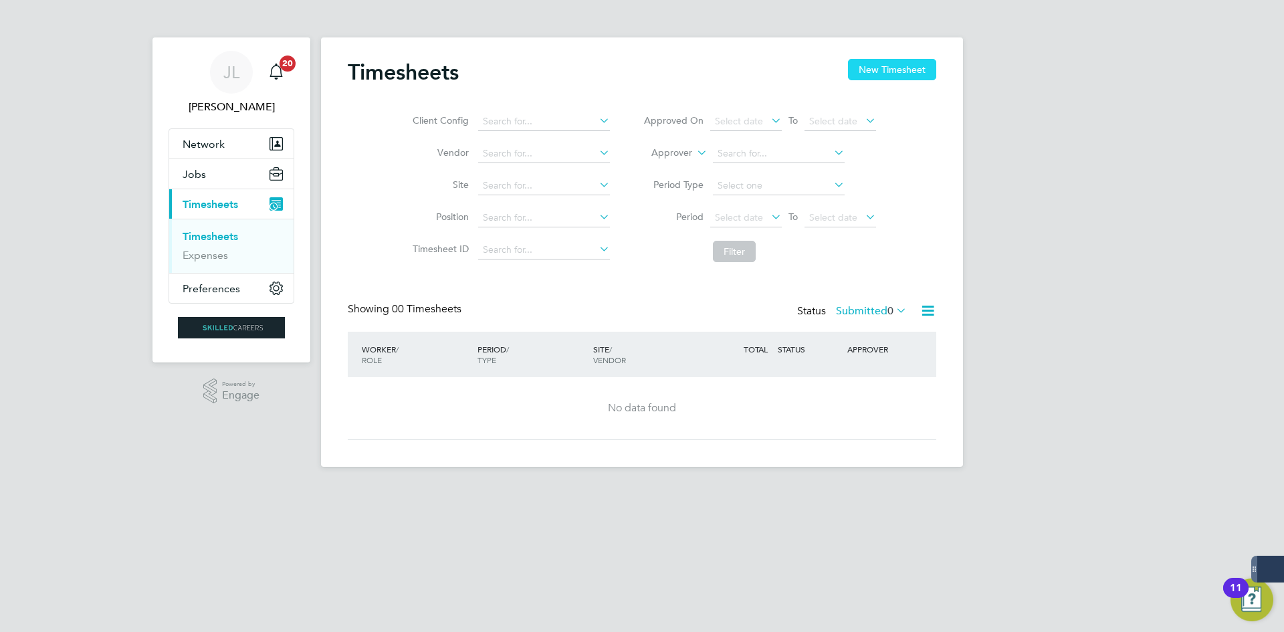
click at [874, 75] on button "New Timesheet" at bounding box center [892, 69] width 88 height 21
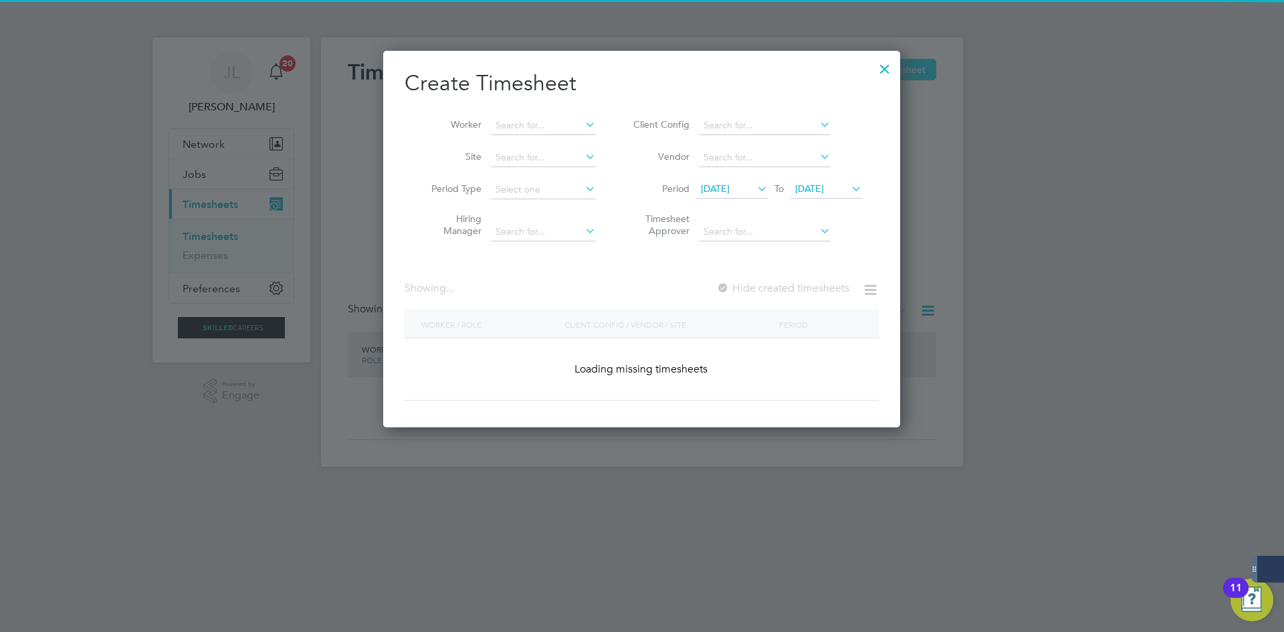
scroll to position [2512, 517]
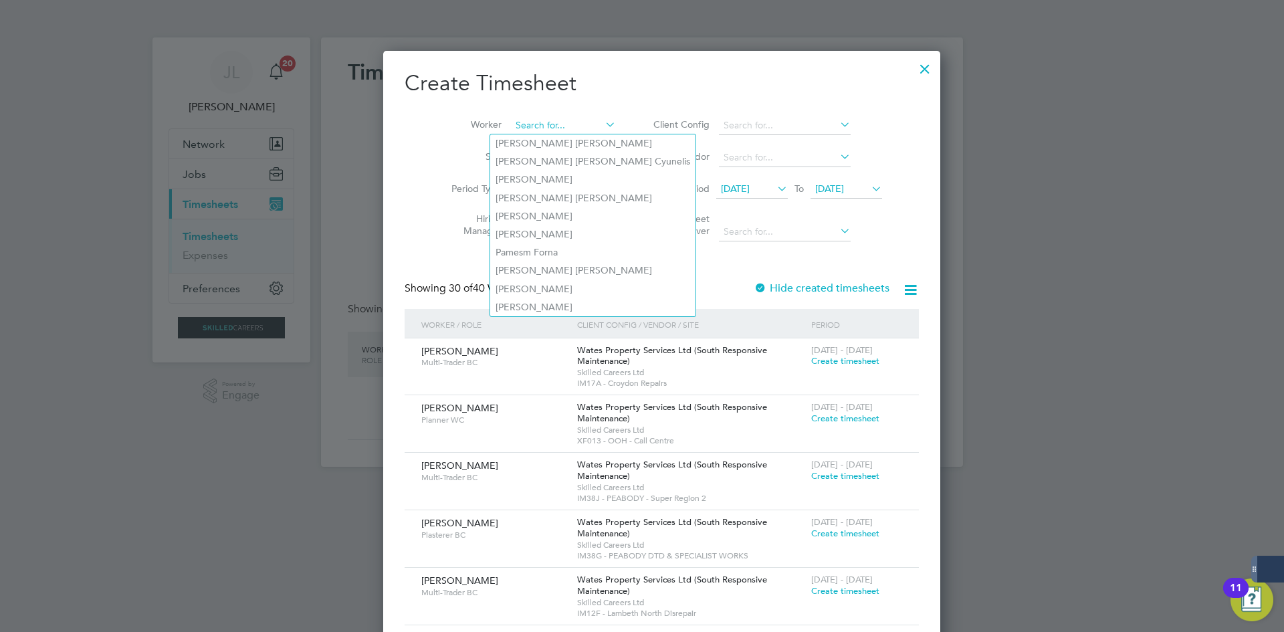
click at [511, 124] on input at bounding box center [563, 125] width 105 height 19
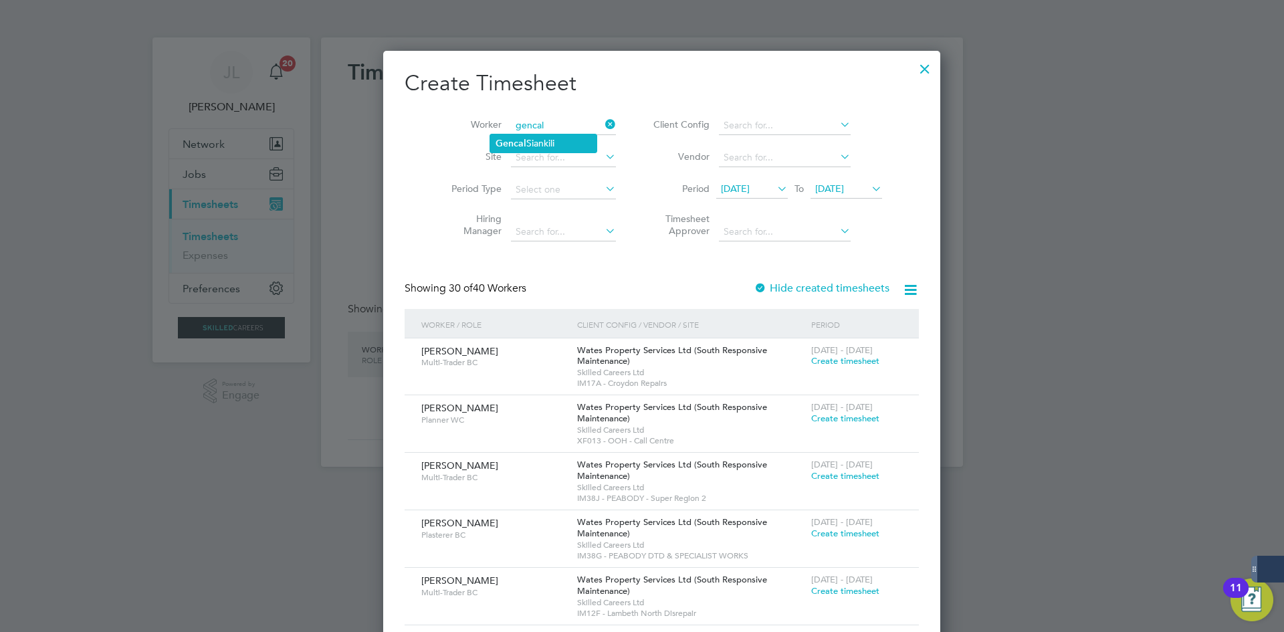
click at [530, 136] on li "Gencal Siankili" at bounding box center [543, 143] width 106 height 18
type input "Gencal Siankili"
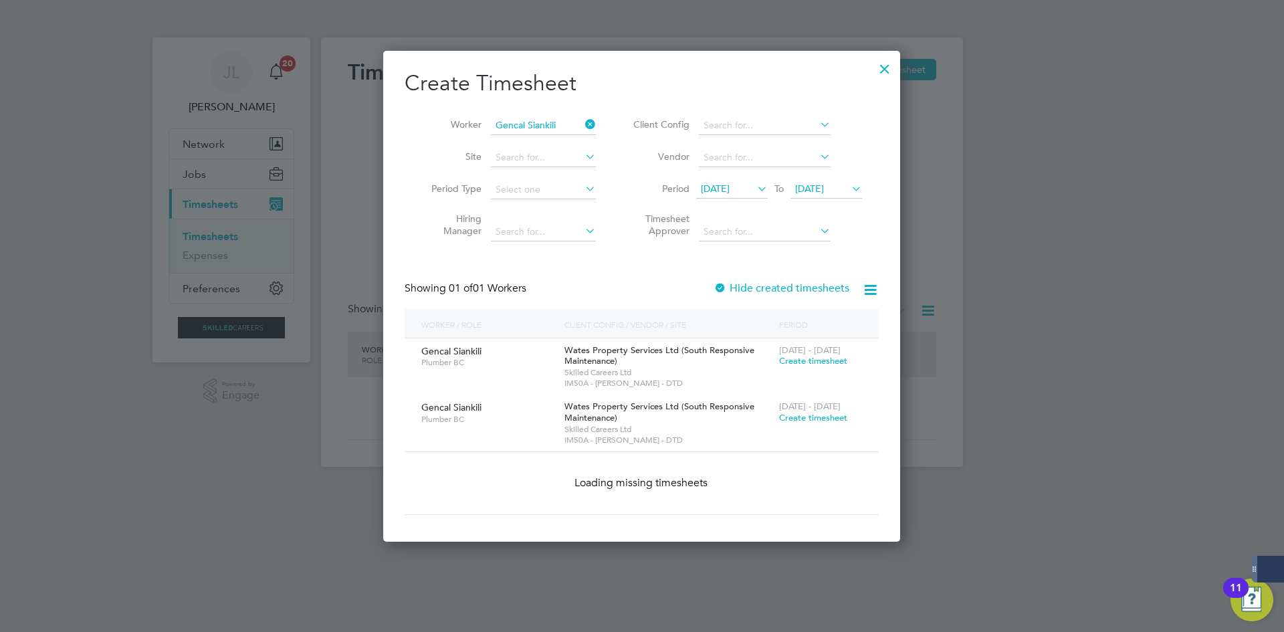
scroll to position [429, 517]
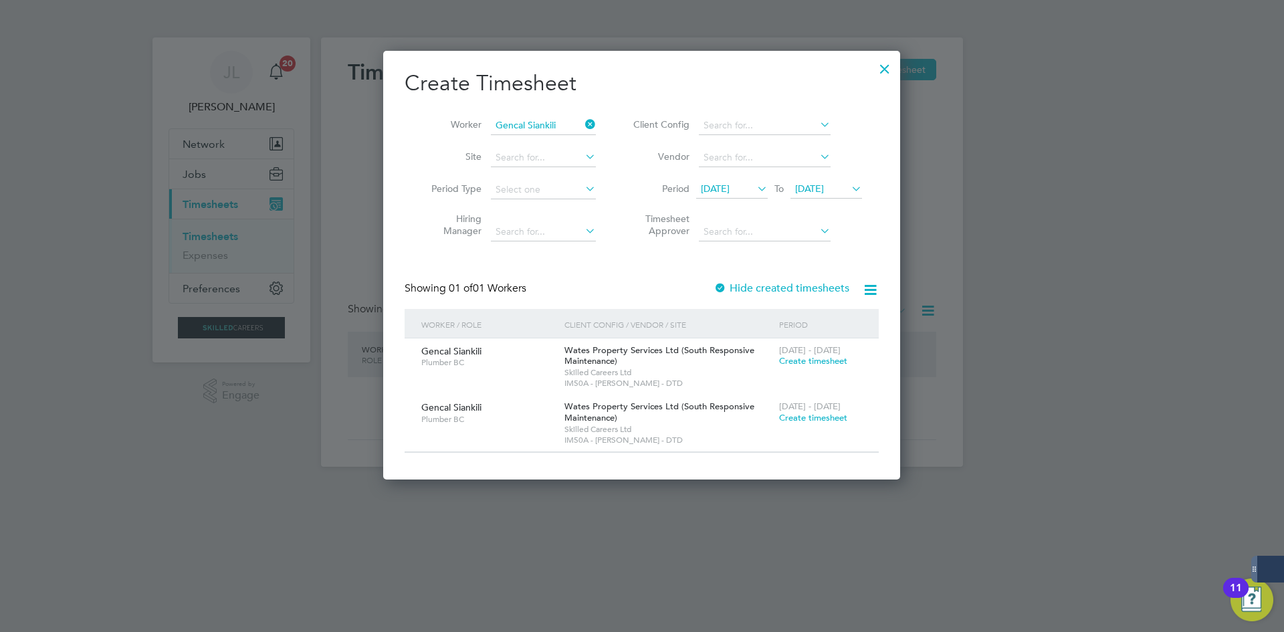
click at [729, 189] on span "10 Sep 2025" at bounding box center [715, 189] width 29 height 12
